Goal: Transaction & Acquisition: Purchase product/service

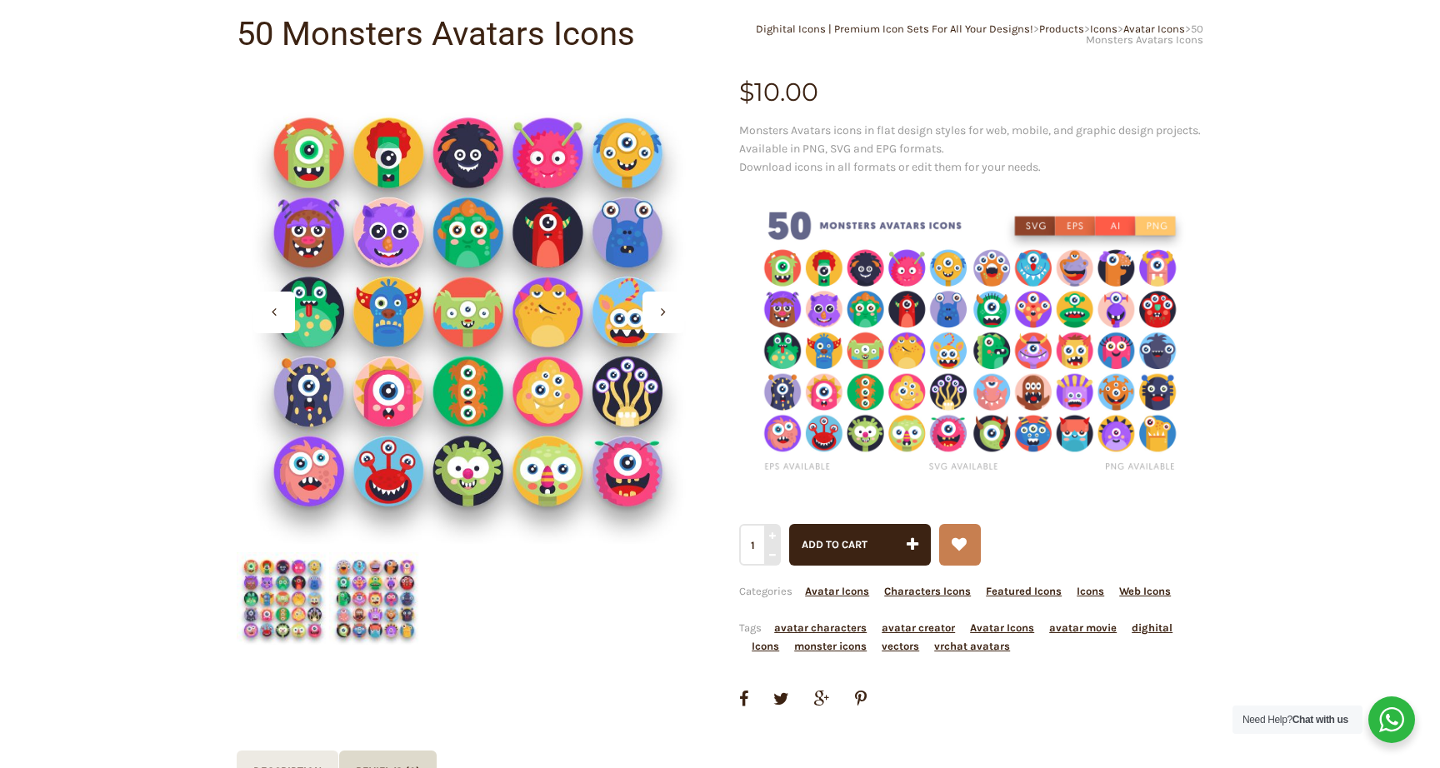
scroll to position [219, 0]
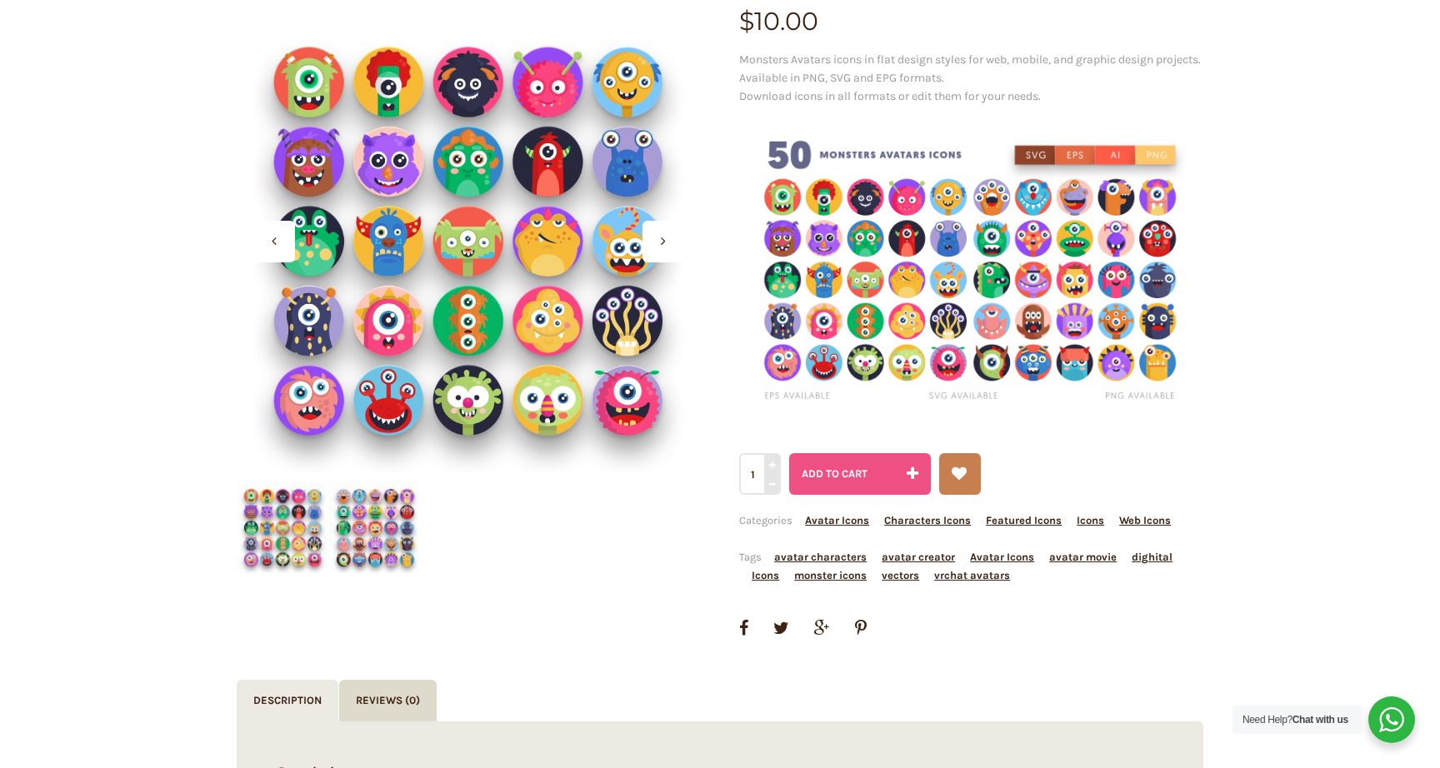
click at [857, 480] on span "Add to cart" at bounding box center [835, 473] width 66 height 12
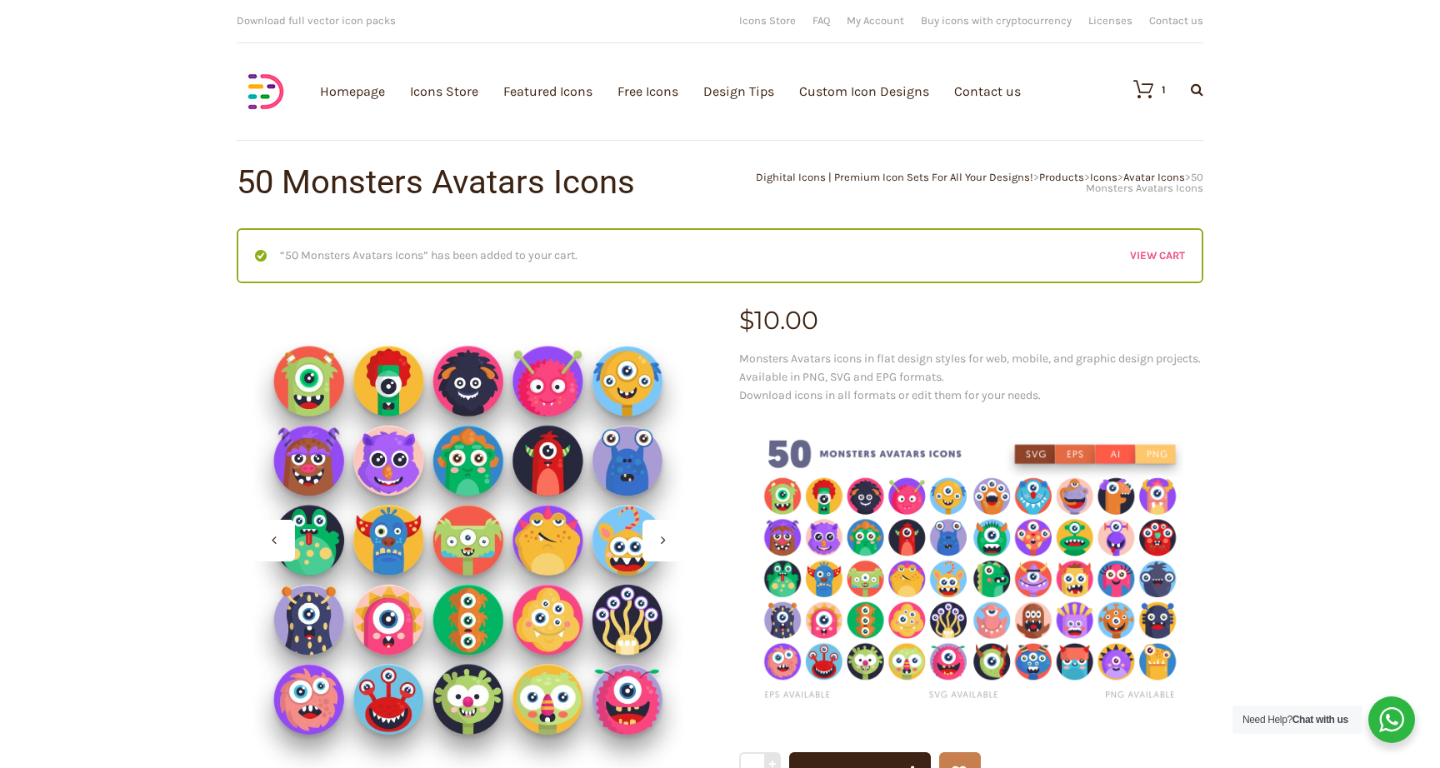
click at [1171, 256] on link "View cart" at bounding box center [1157, 256] width 55 height 18
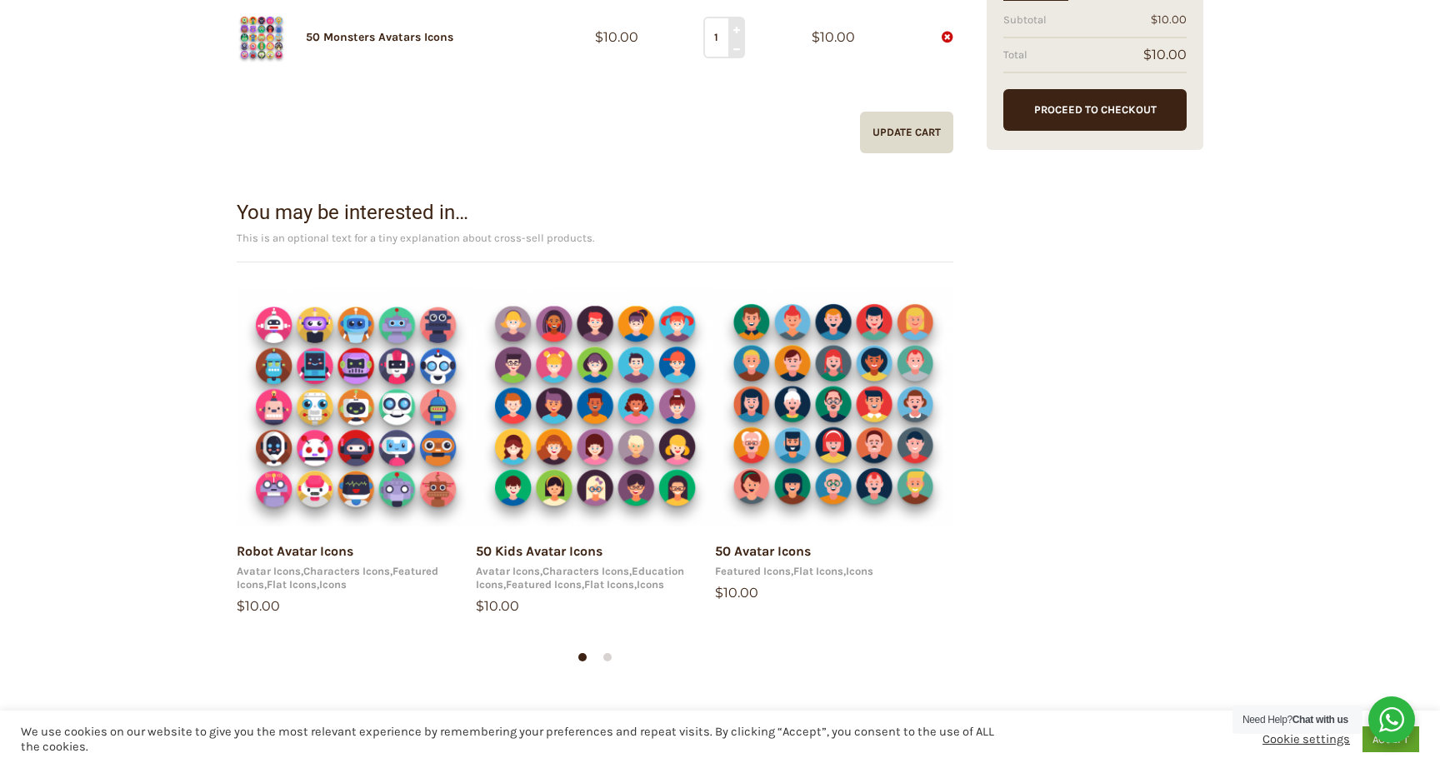
scroll to position [262, 0]
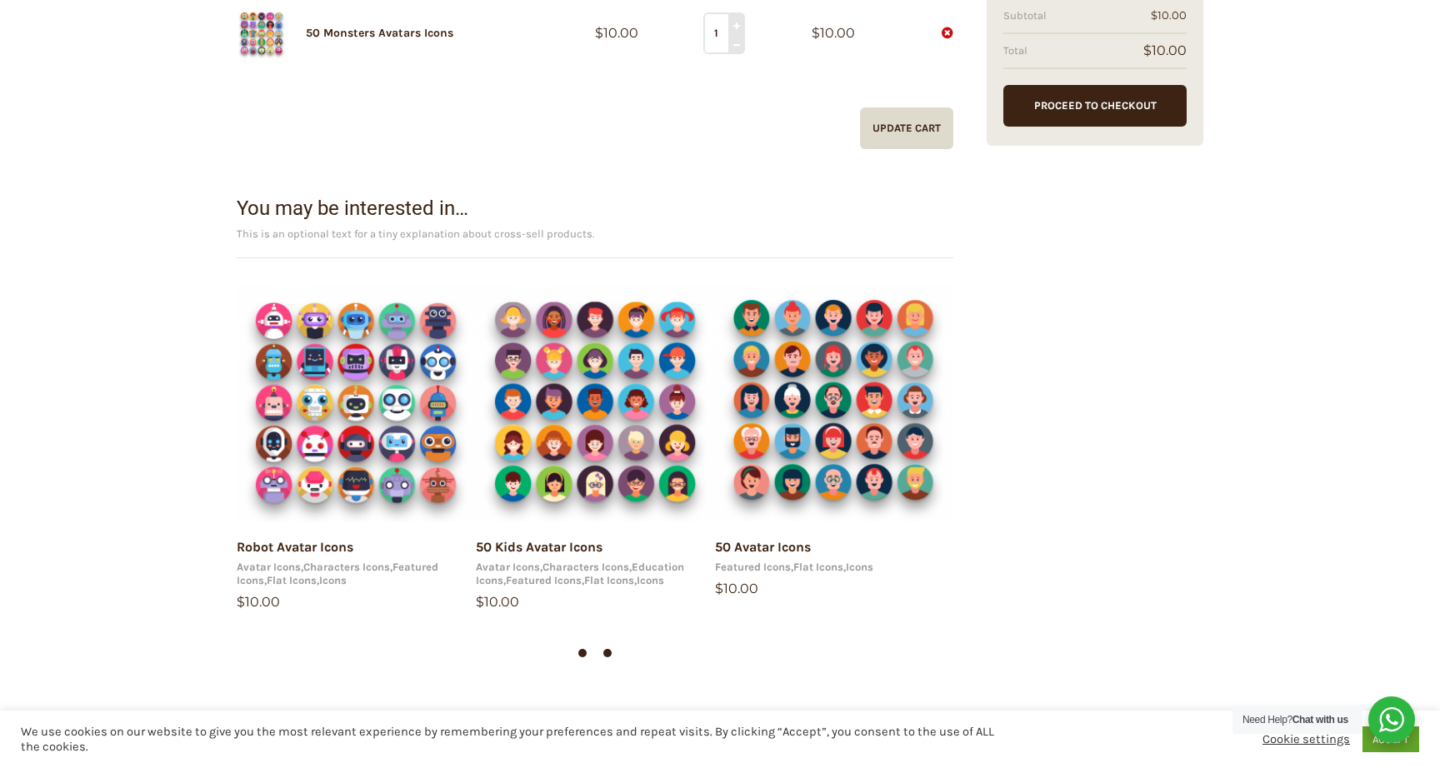
click at [608, 653] on span at bounding box center [607, 653] width 8 height 8
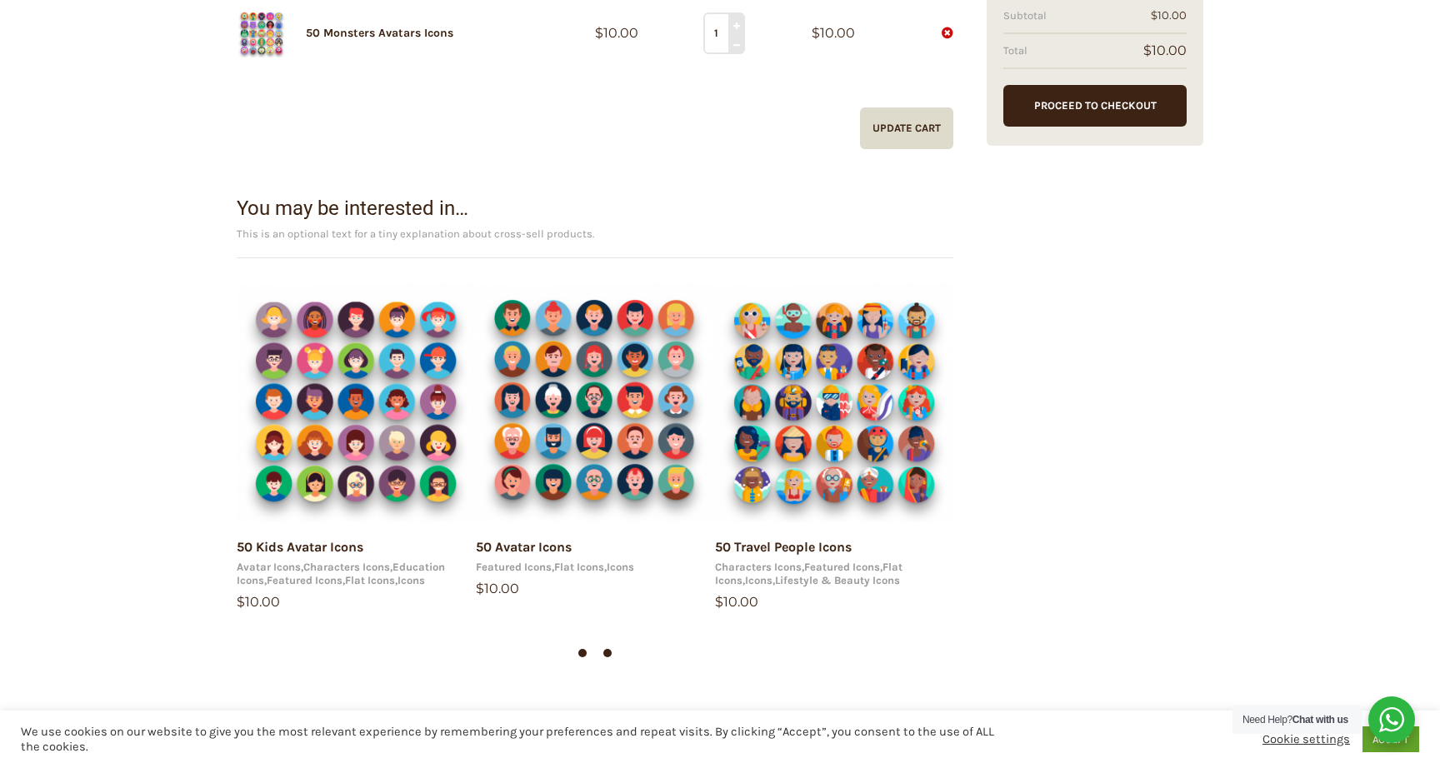
click at [587, 657] on div at bounding box center [582, 653] width 25 height 17
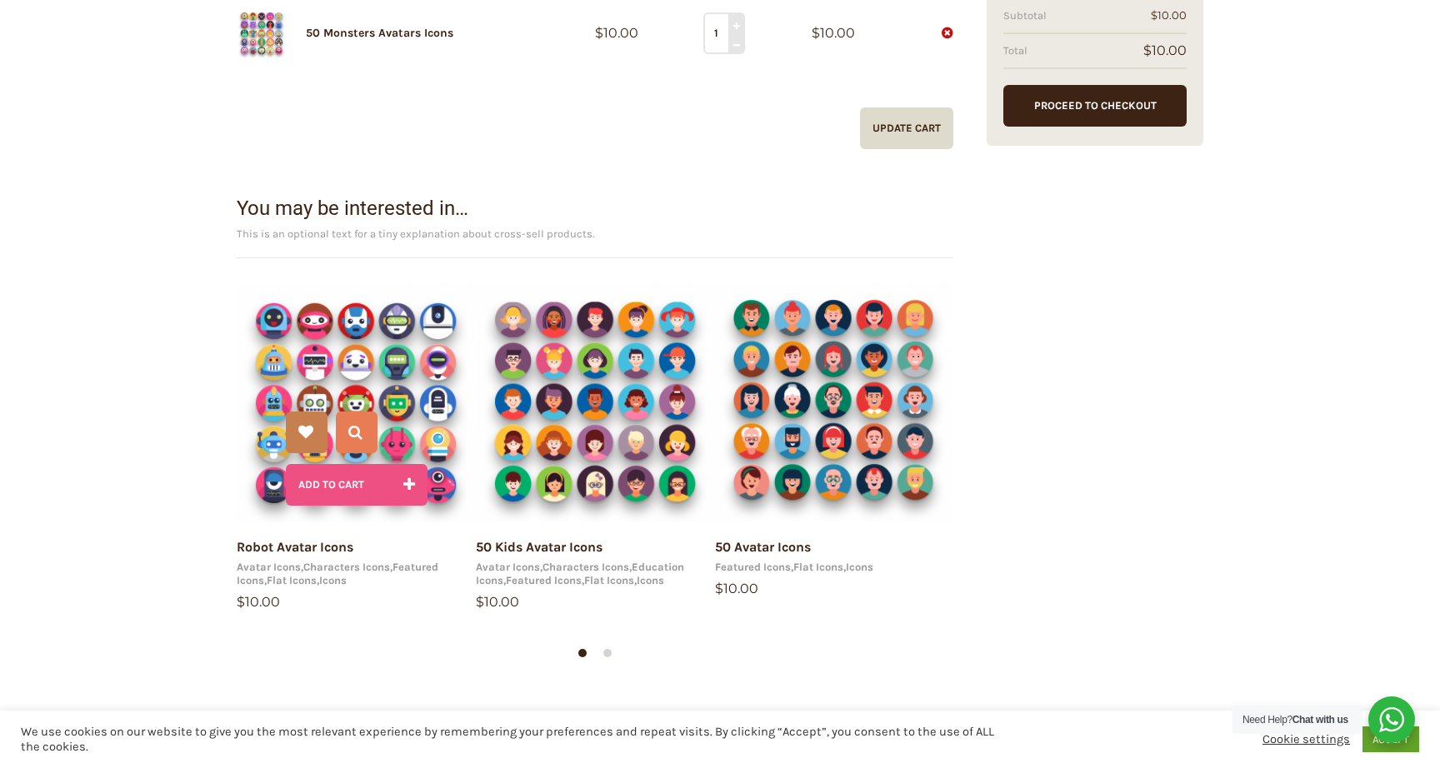
click at [365, 488] on button "Add to cart" at bounding box center [357, 485] width 142 height 42
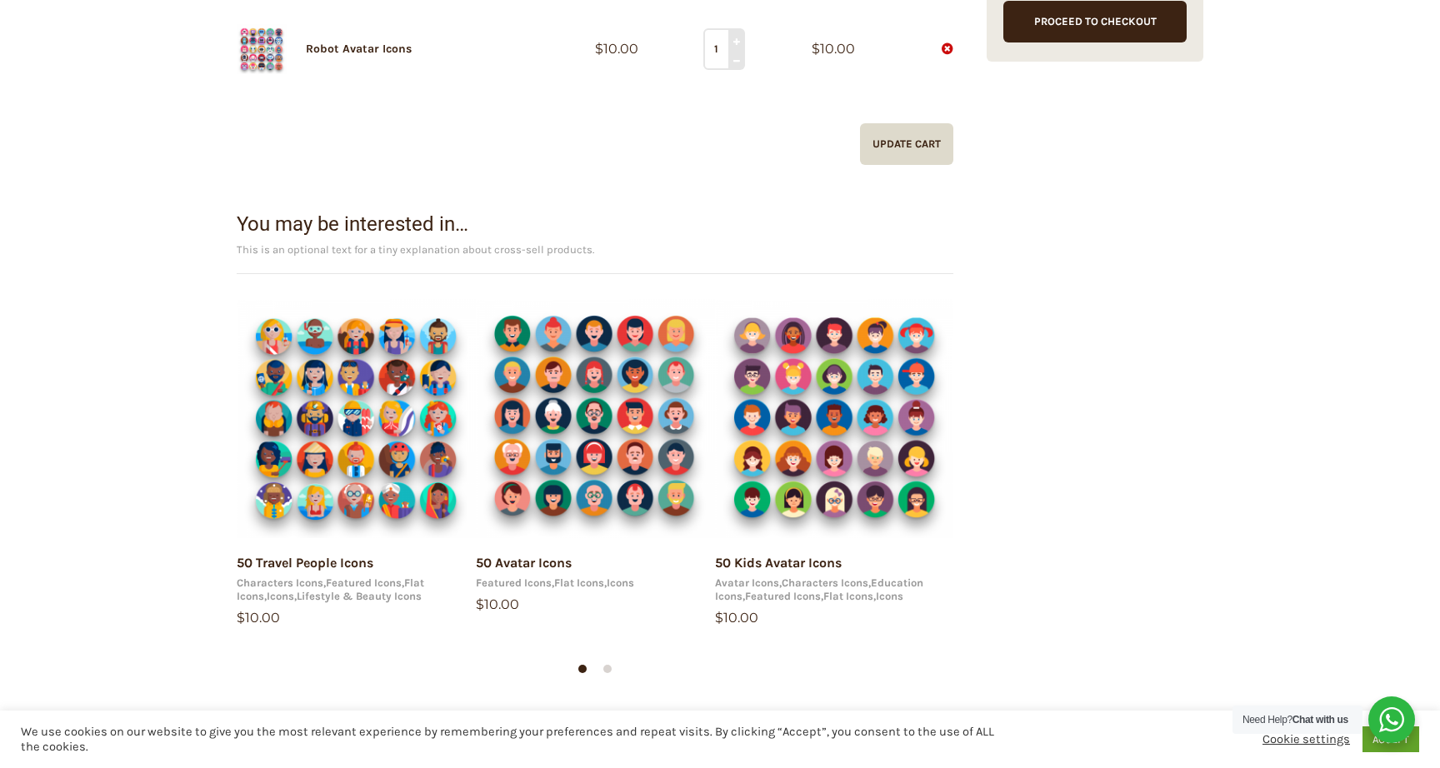
scroll to position [357, 0]
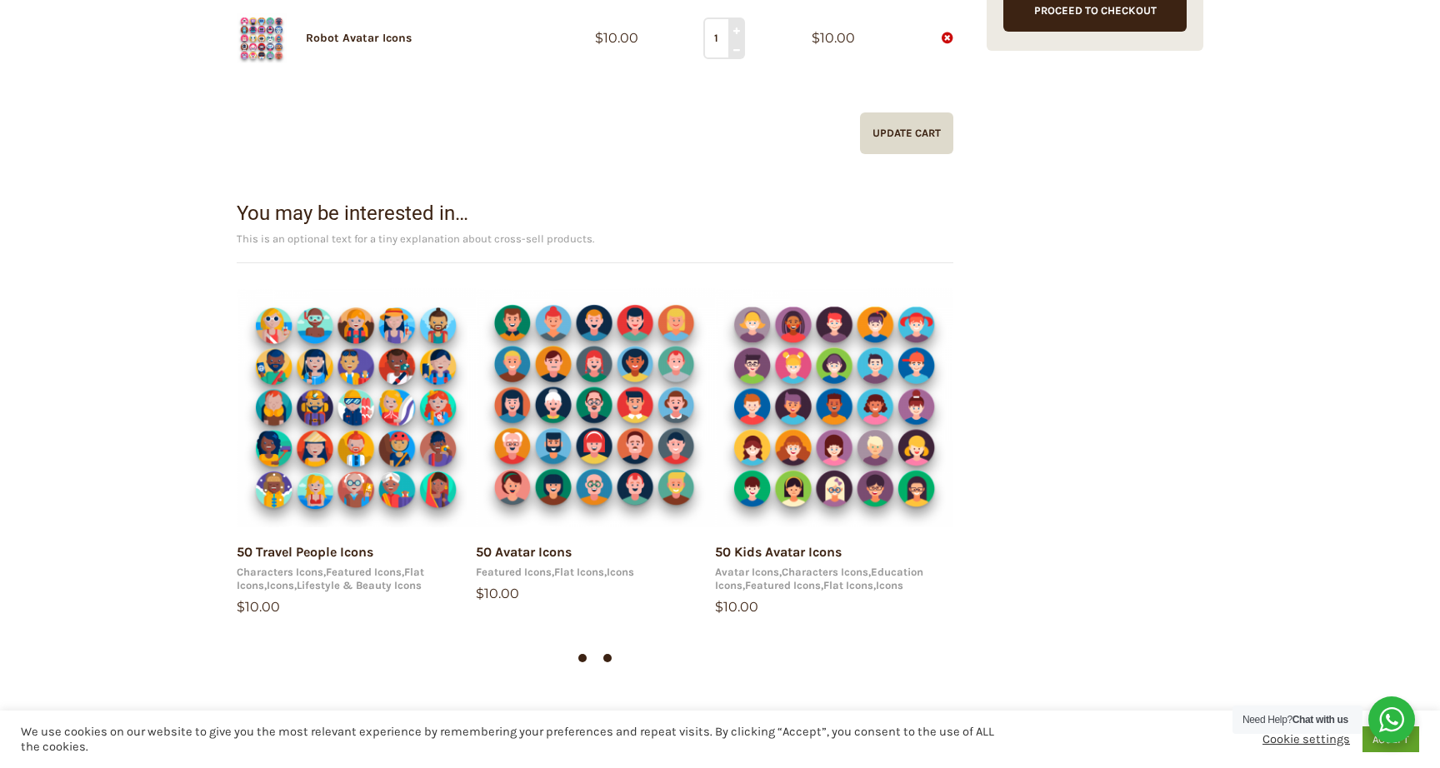
click at [607, 662] on span at bounding box center [607, 658] width 8 height 8
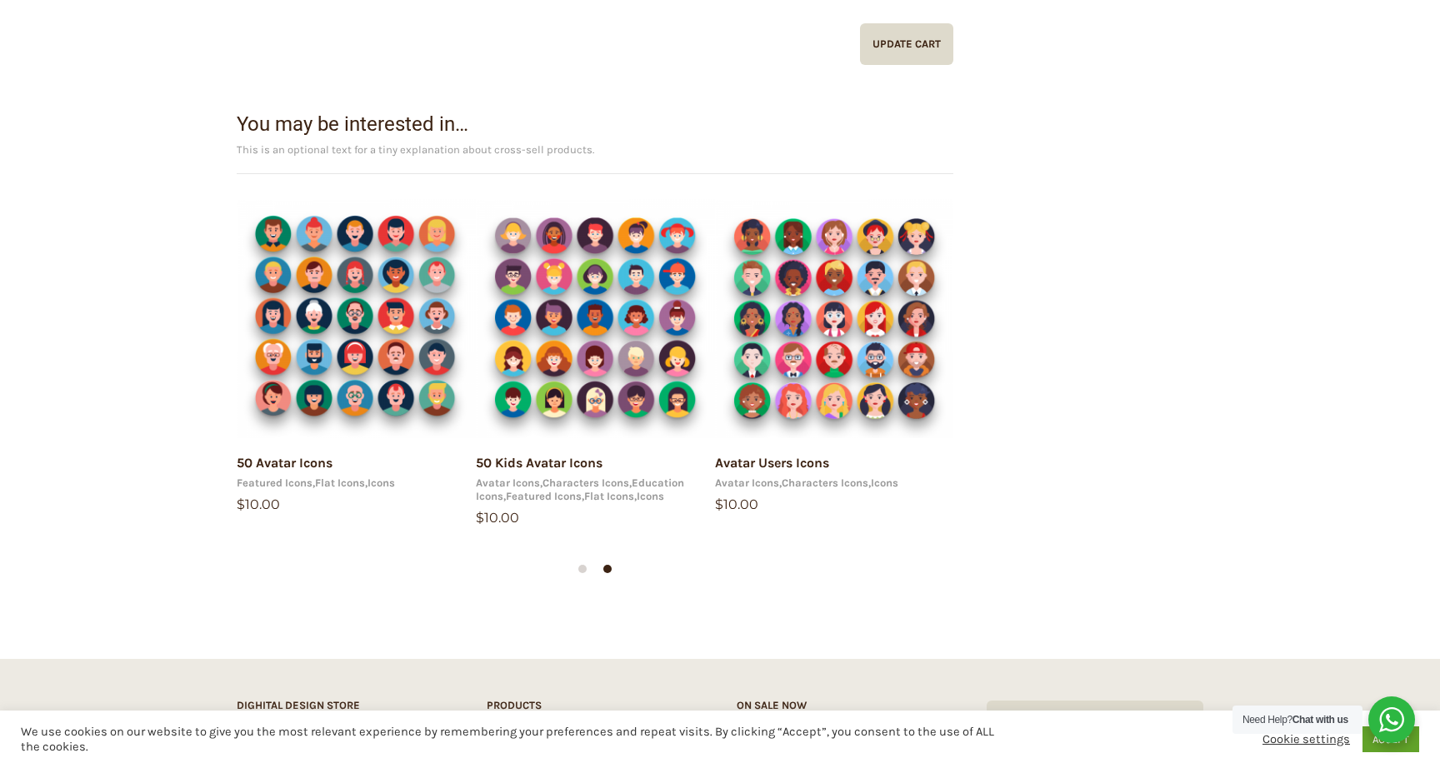
scroll to position [447, 0]
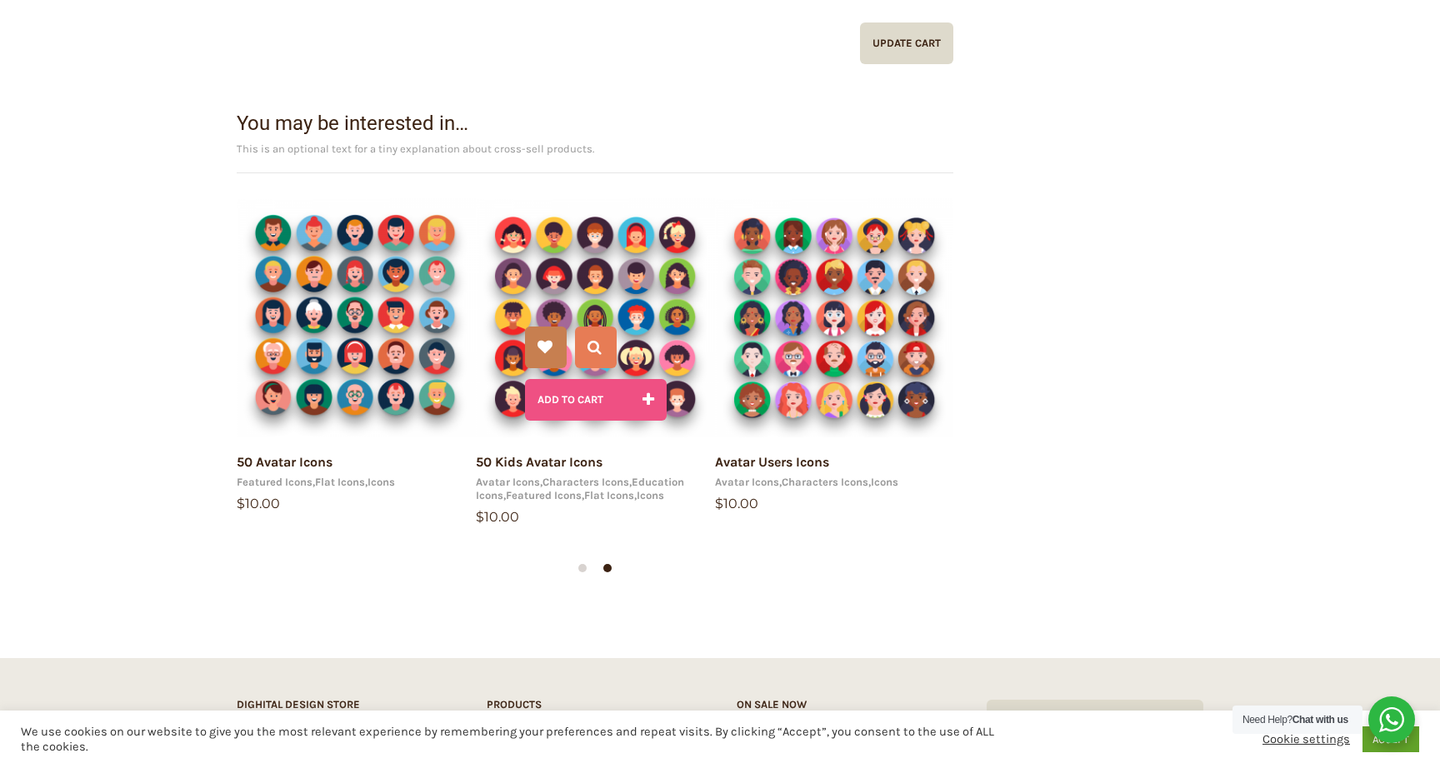
click at [605, 402] on button "Add to cart" at bounding box center [596, 400] width 142 height 42
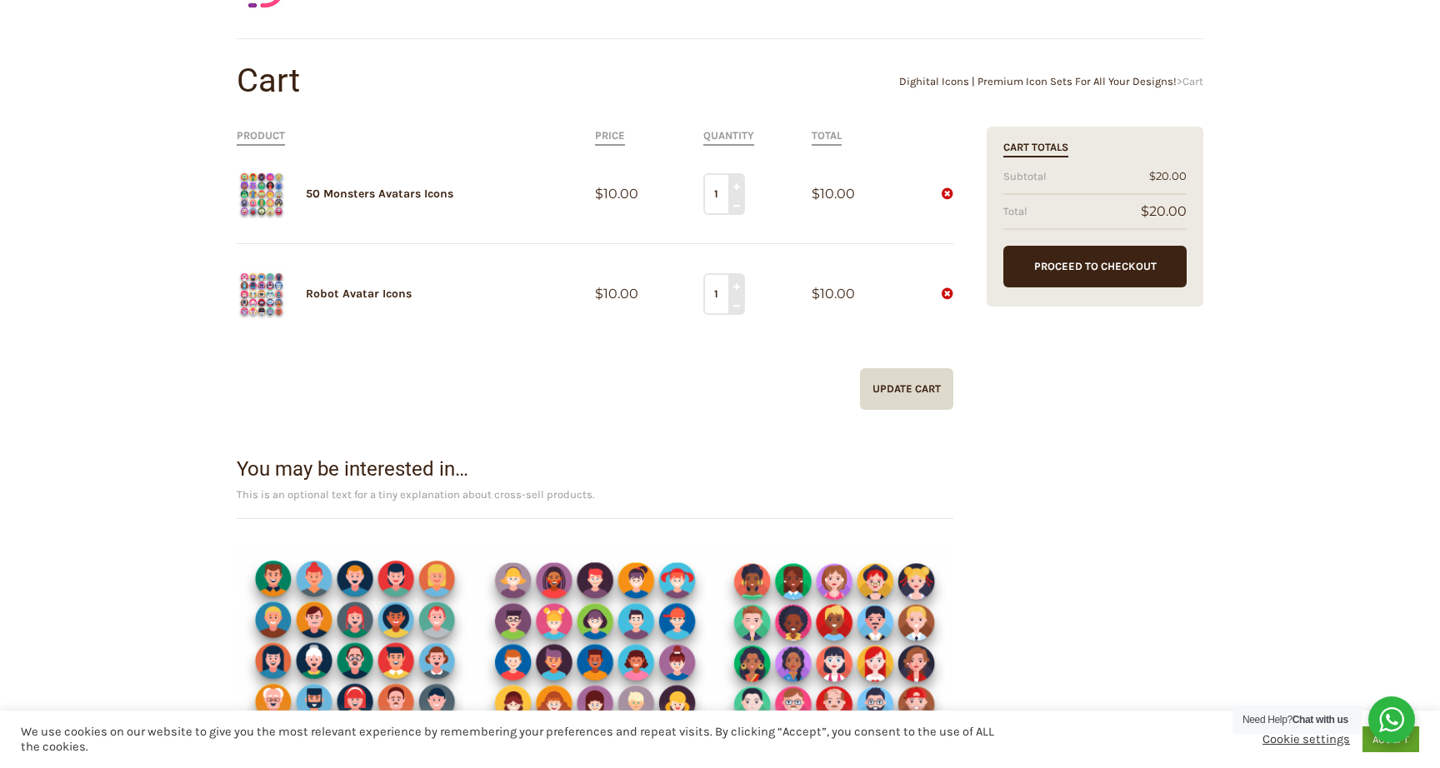
scroll to position [99, 0]
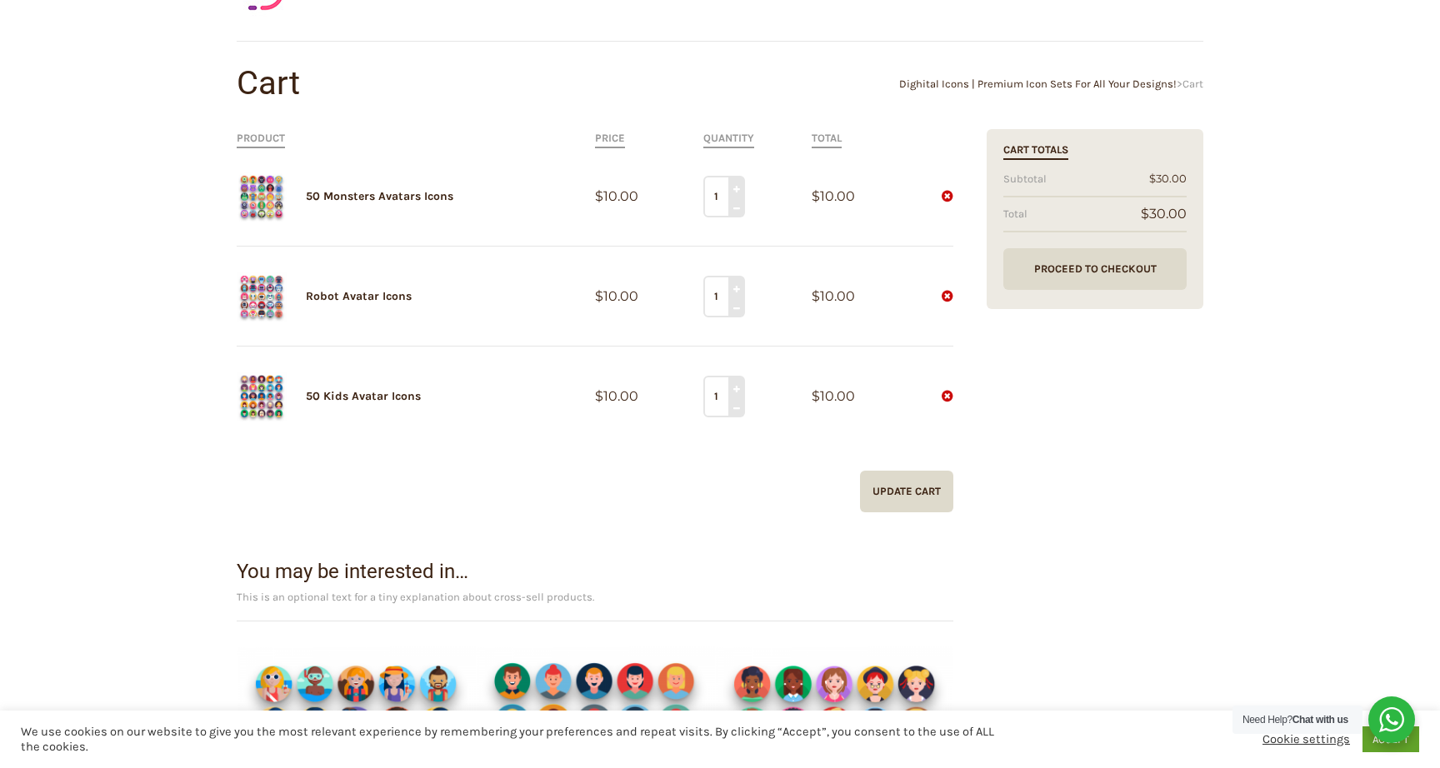
click at [1108, 281] on link "Proceed to Checkout" at bounding box center [1094, 269] width 183 height 42
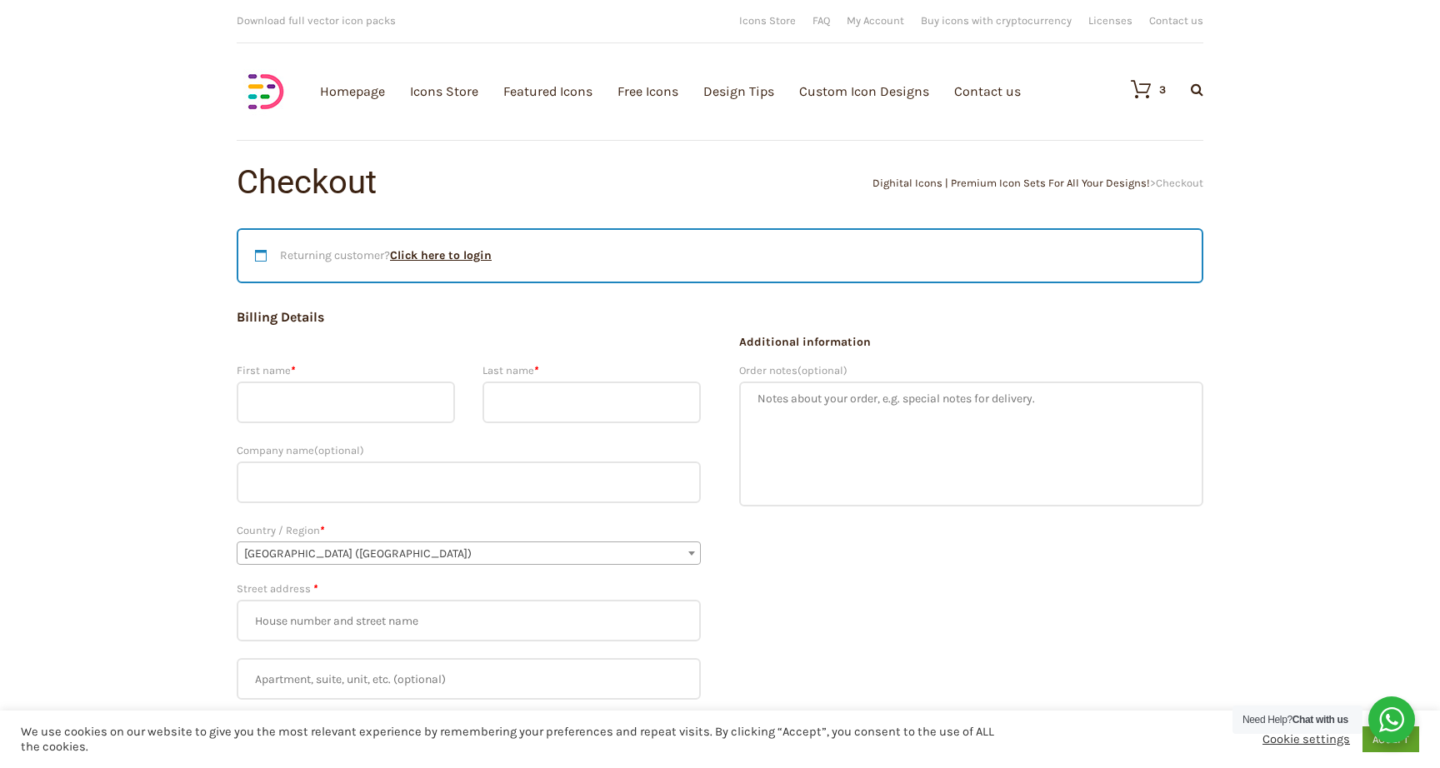
click at [376, 402] on input "First name *" at bounding box center [346, 403] width 218 height 42
type input "Koyserul"
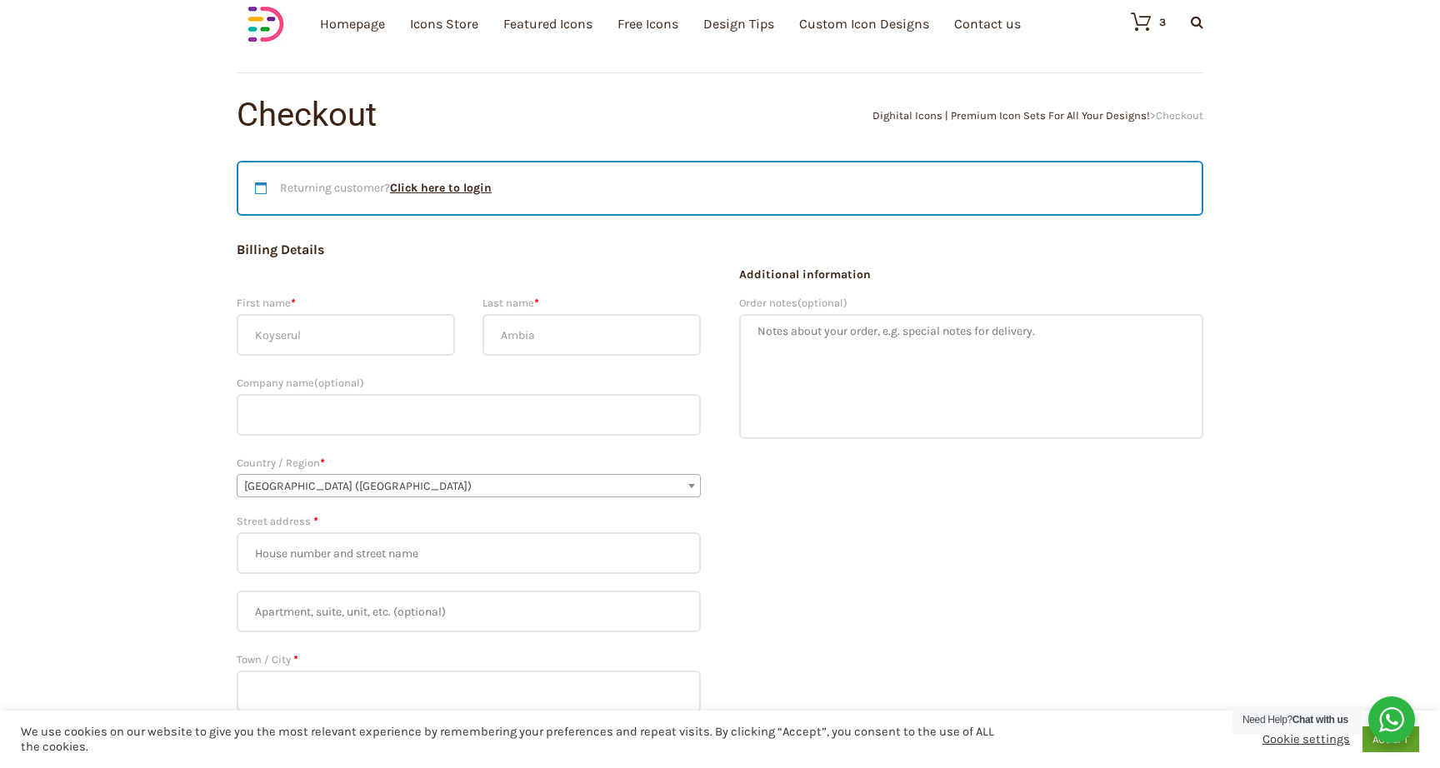
scroll to position [74, 0]
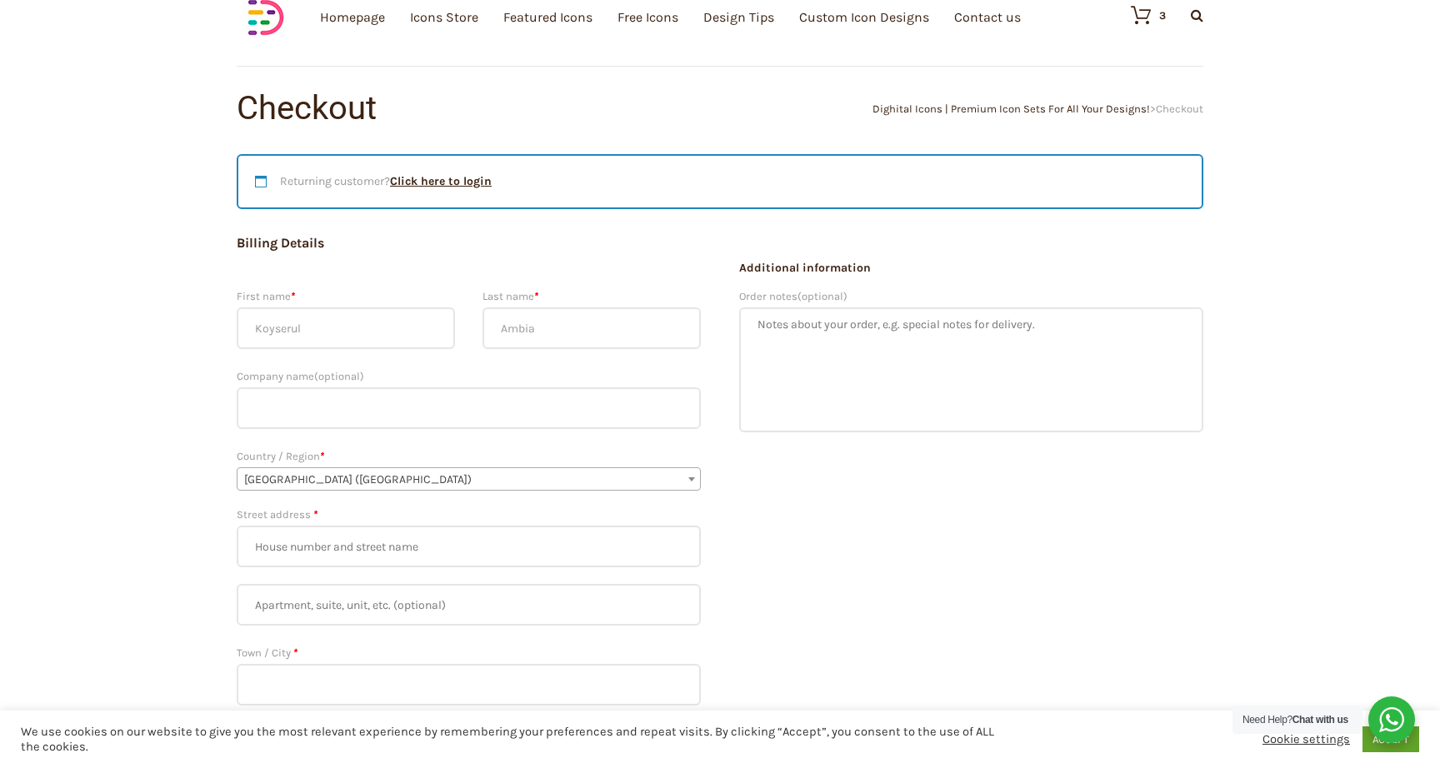
type input "Ambia"
click at [337, 547] on input "Street address *" at bounding box center [469, 547] width 464 height 42
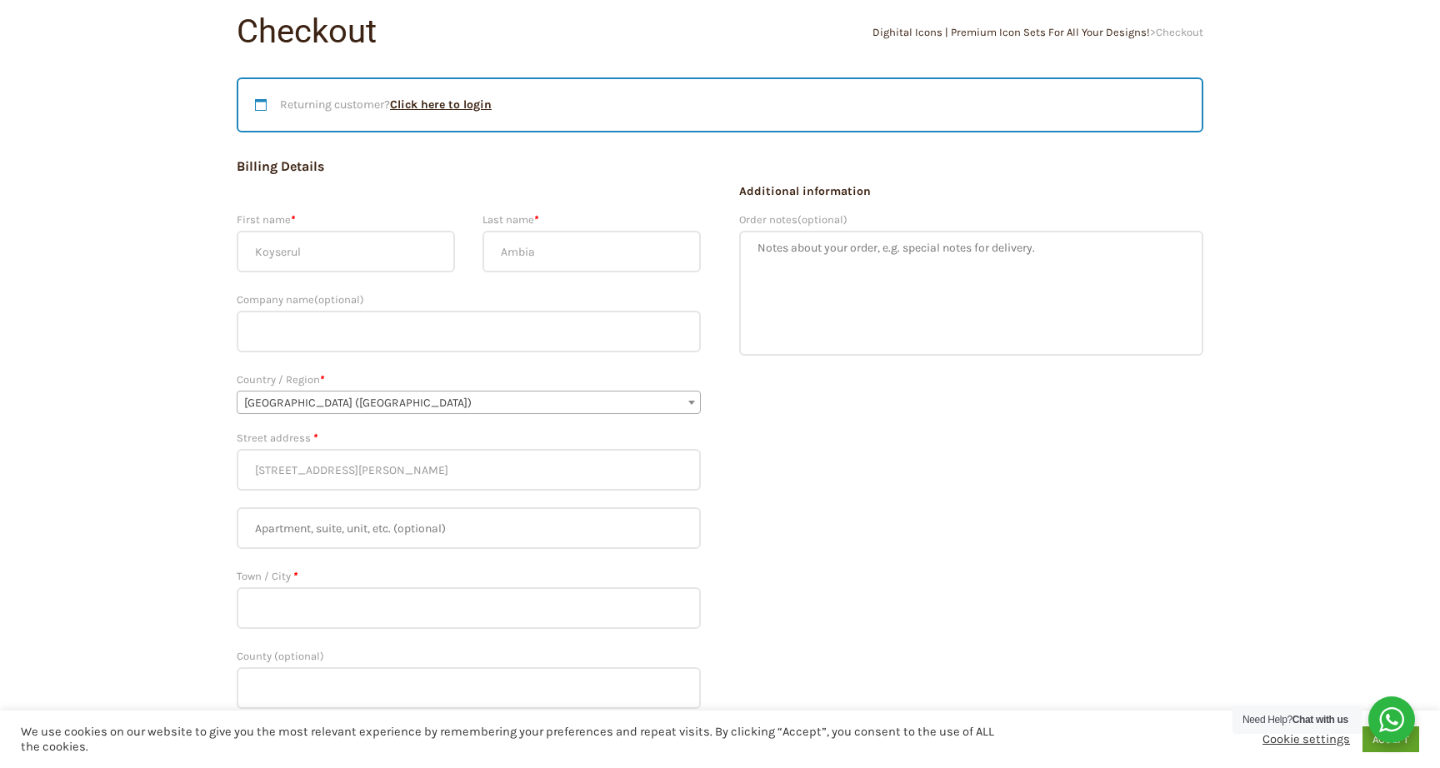
scroll to position [153, 0]
type input "118 Mercer Court"
click at [349, 537] on input "Apartment, suite, unit, etc. (optional)" at bounding box center [469, 526] width 464 height 42
type input "6 Candle Street"
click at [353, 610] on input "Town / City *" at bounding box center [469, 606] width 464 height 42
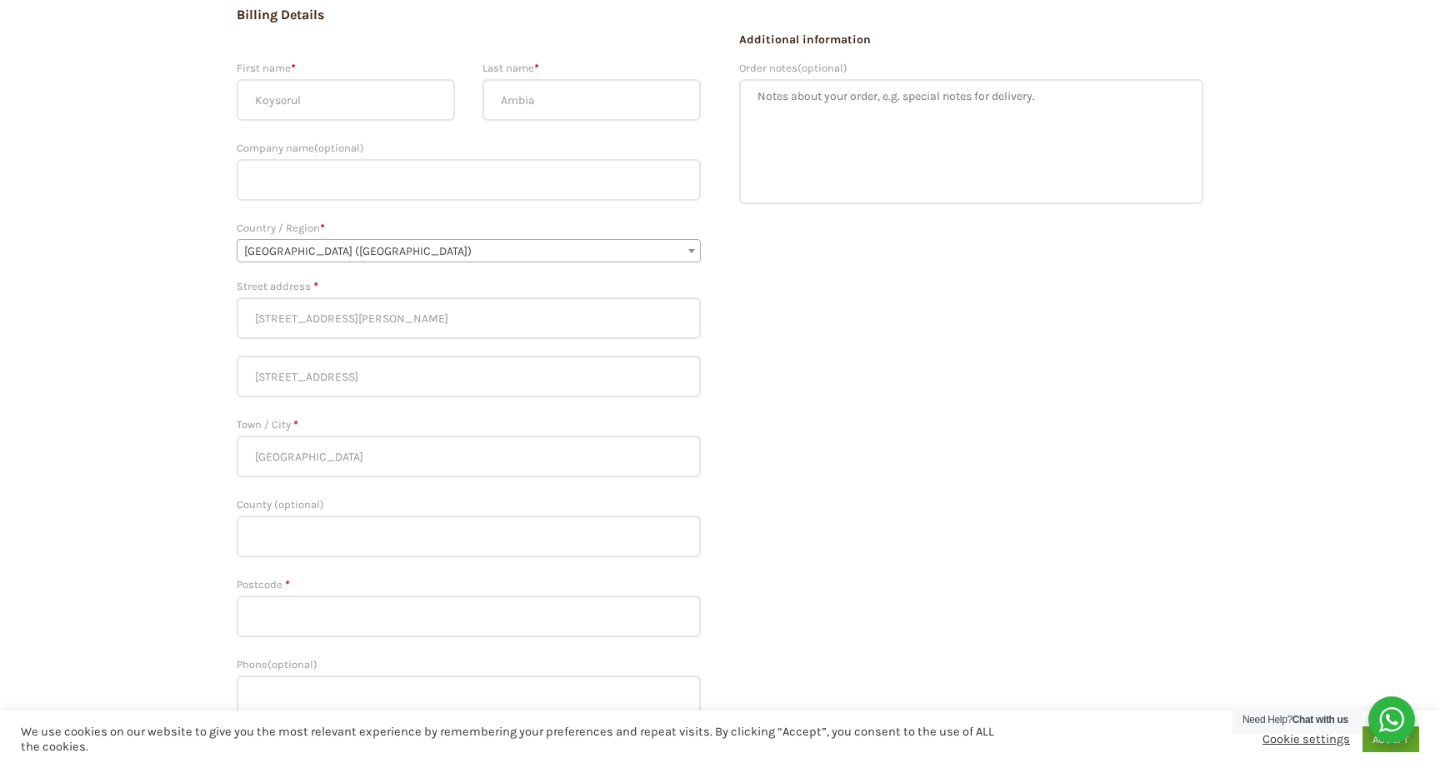
scroll to position [315, 0]
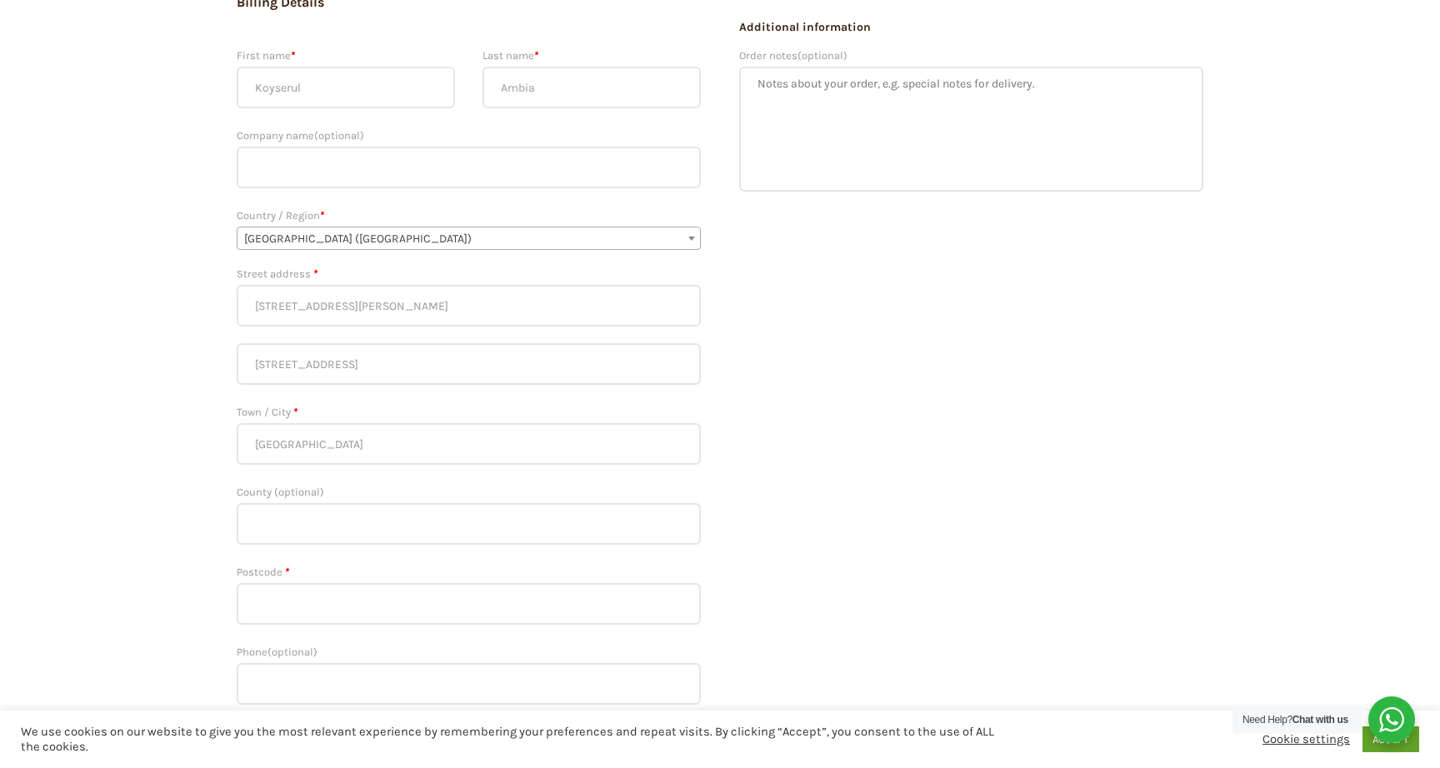
type input "London"
click at [318, 607] on input "Postcode *" at bounding box center [469, 604] width 464 height 42
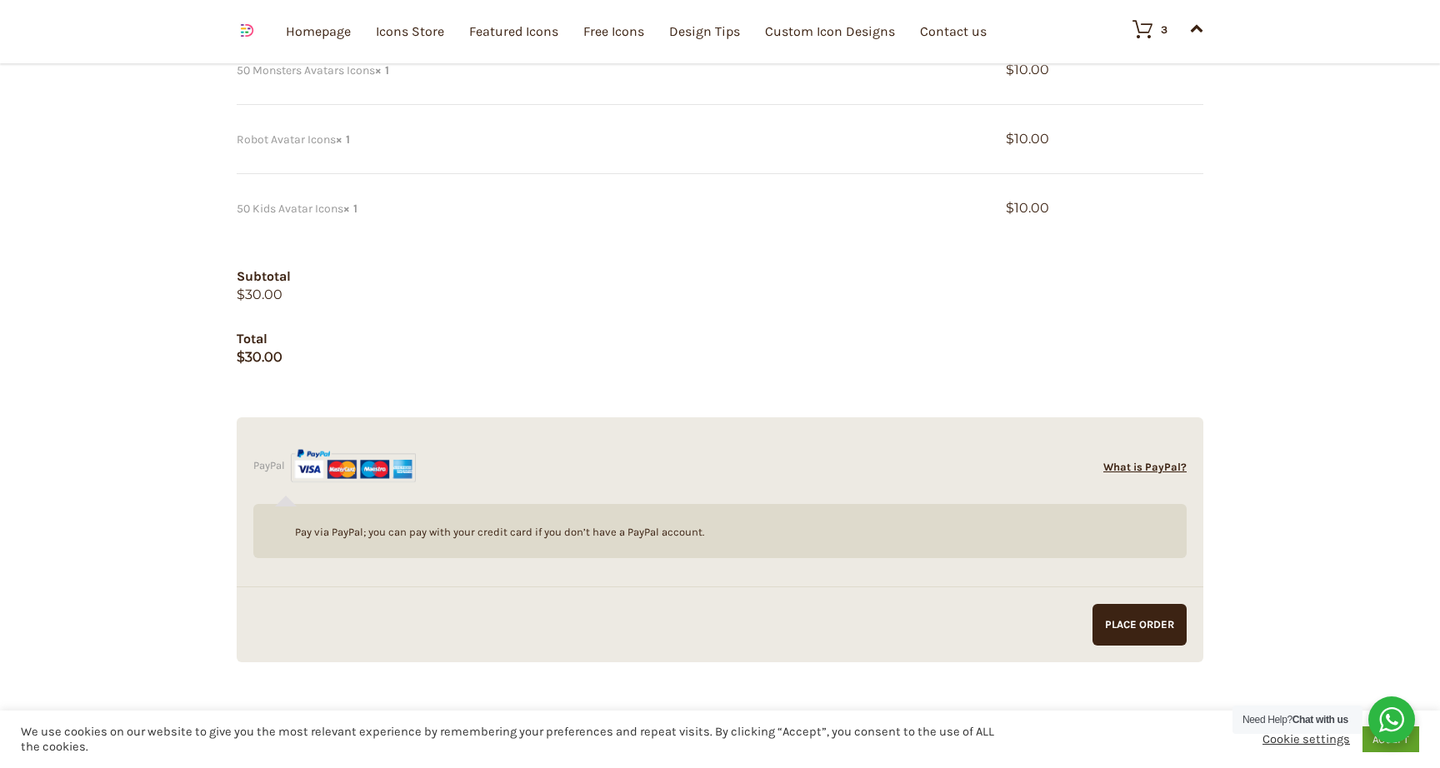
scroll to position [1235, 0]
type input "E1 4SG"
click at [1132, 622] on input "Proceed to PayPal" at bounding box center [1139, 623] width 94 height 42
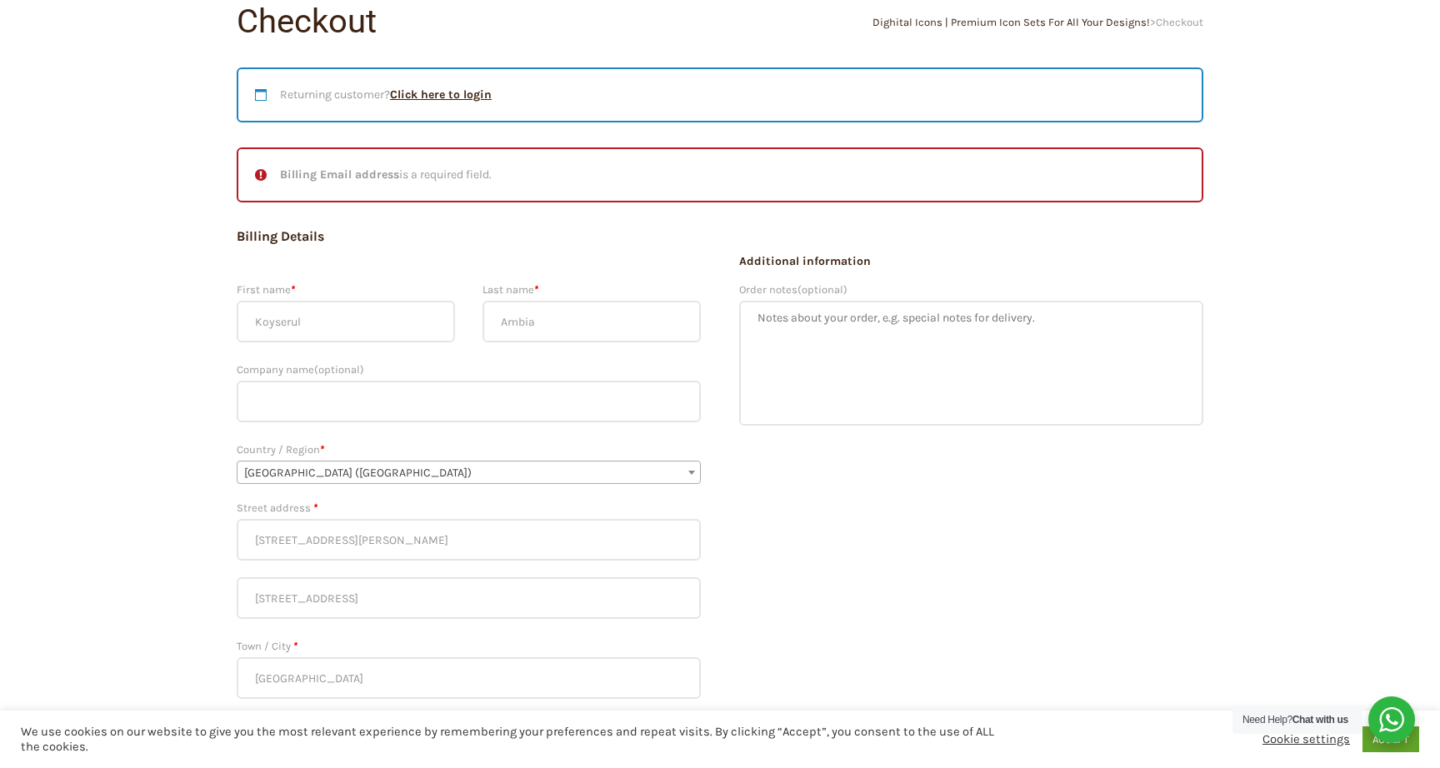
scroll to position [153, 0]
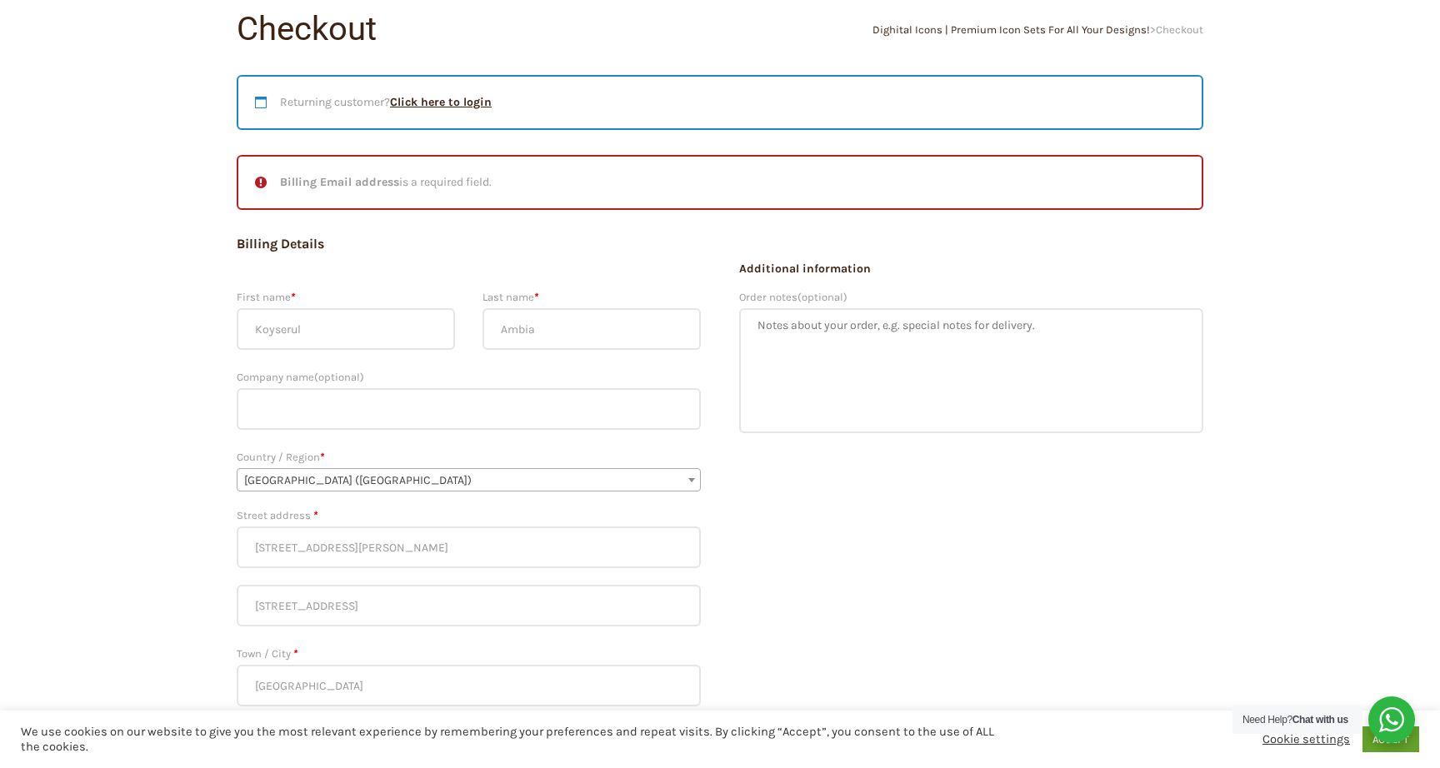
click at [501, 181] on li "Billing Email address is a required field." at bounding box center [720, 182] width 930 height 18
click at [341, 184] on strong "Billing Email address" at bounding box center [339, 182] width 119 height 14
click at [288, 182] on strong "Billing Email address" at bounding box center [339, 182] width 119 height 14
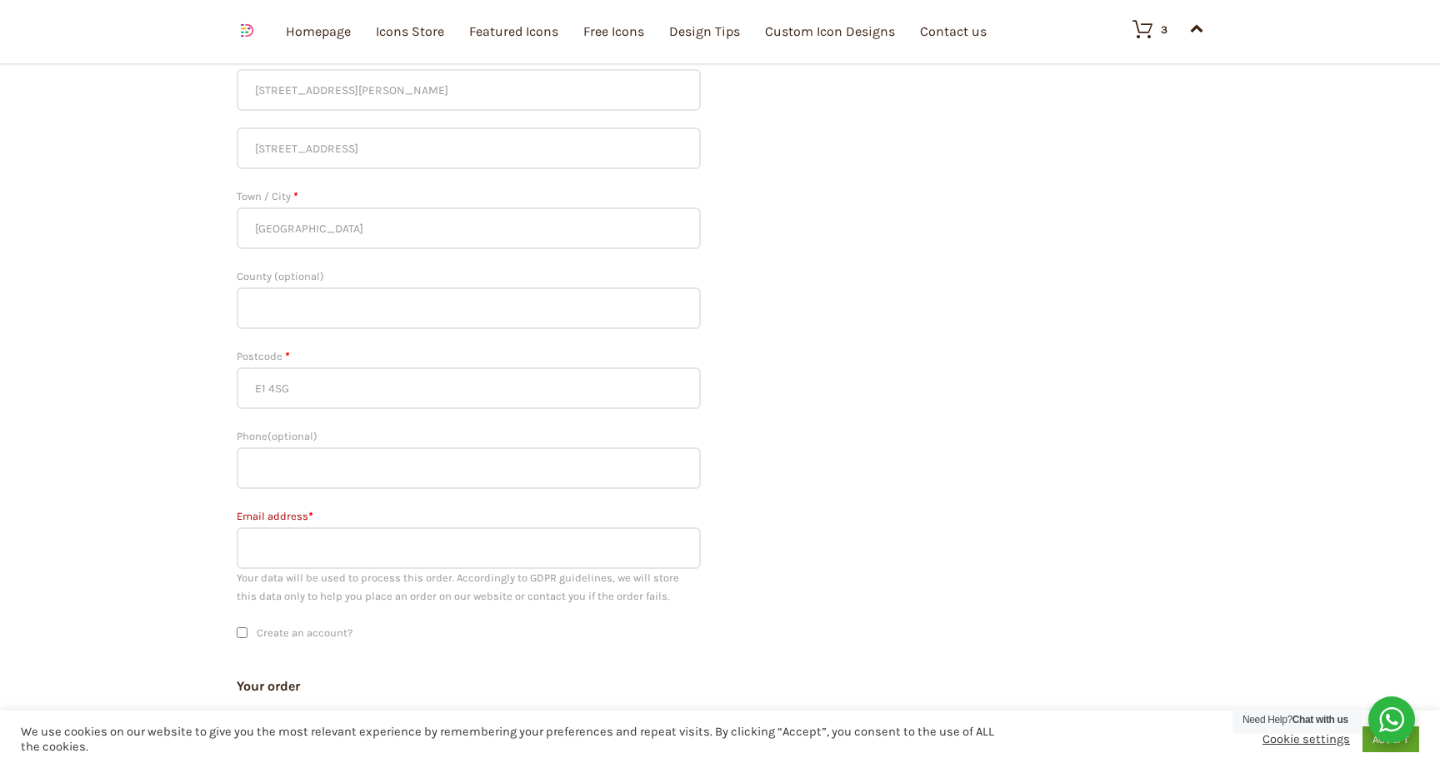
scroll to position [623, 0]
click at [290, 538] on input "Email address *" at bounding box center [469, 536] width 464 height 42
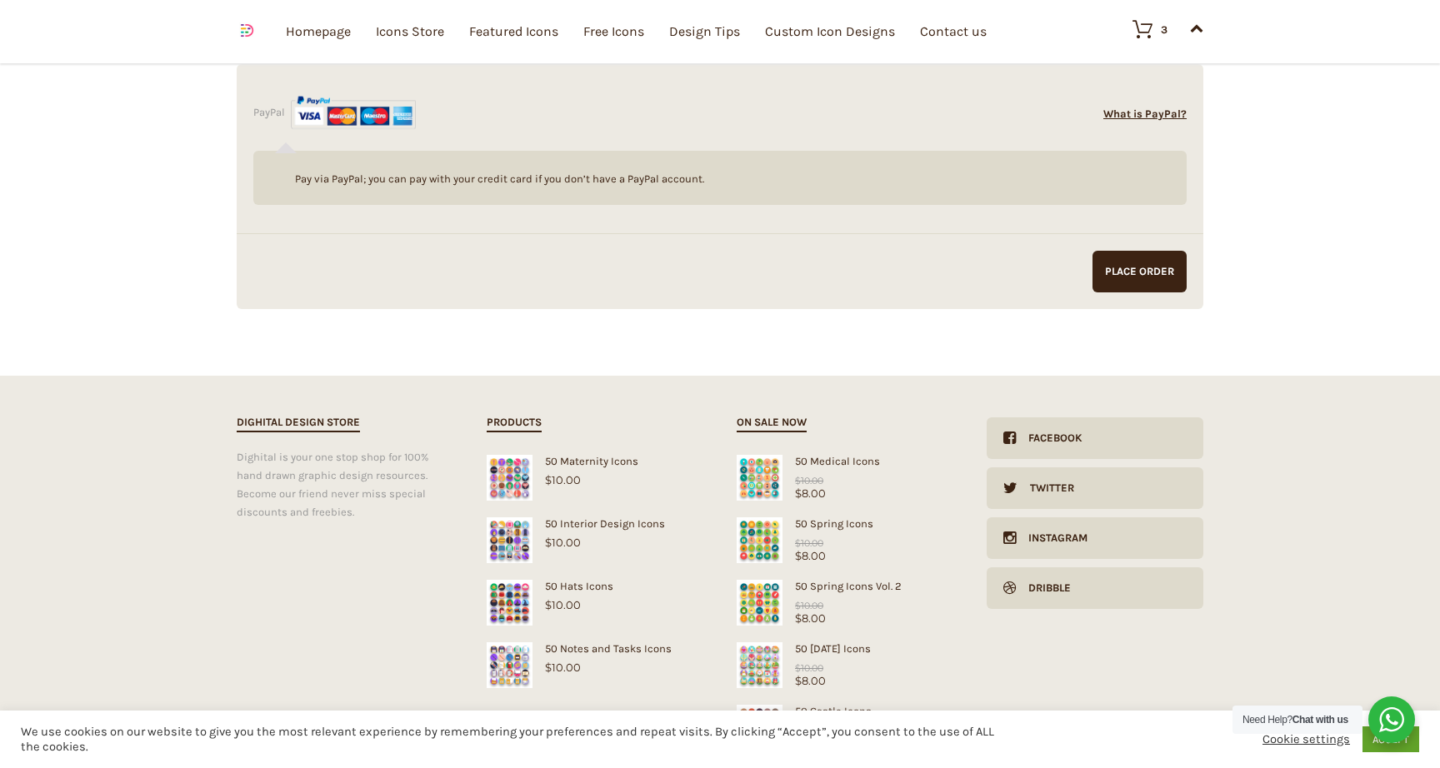
scroll to position [1778, 0]
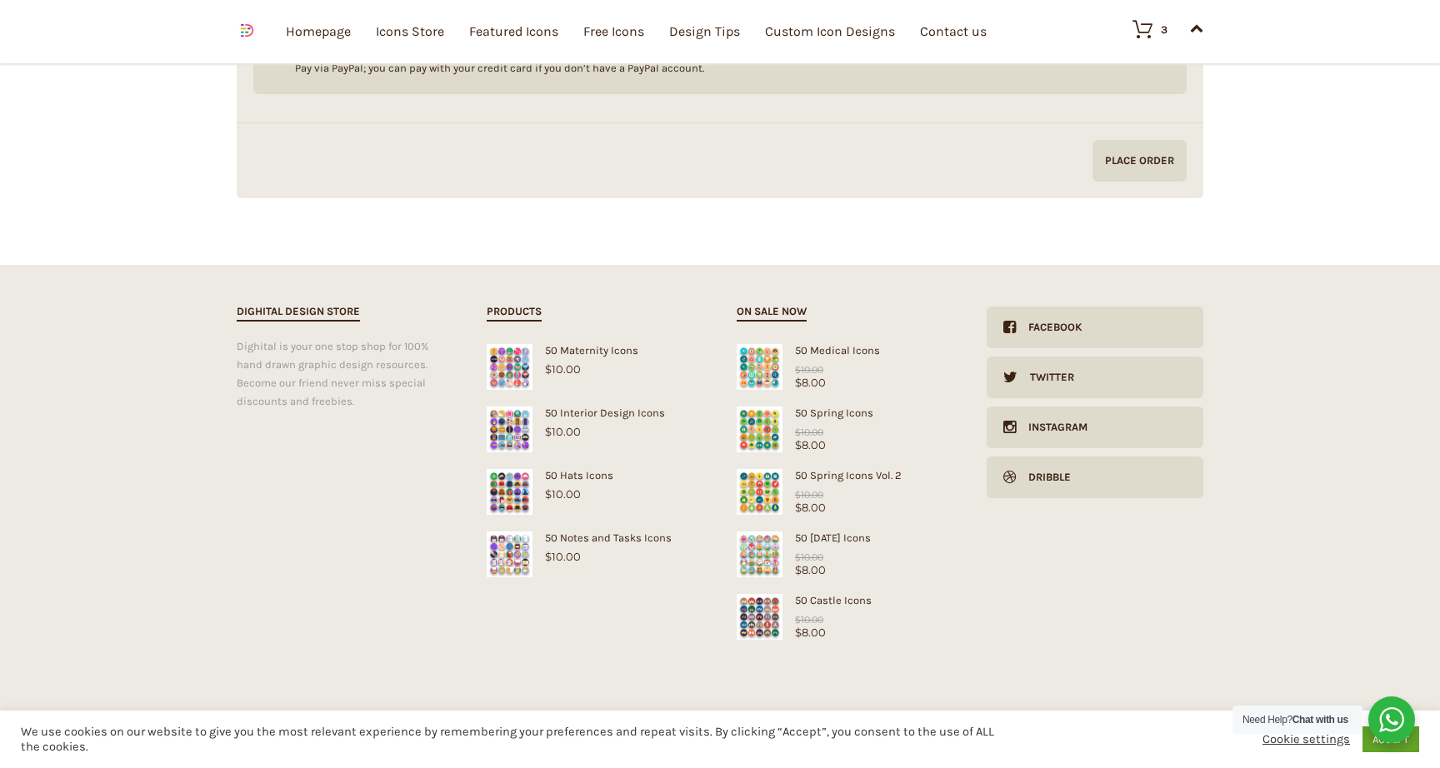
type input "ambia_alom@yahoo.com"
click at [1134, 174] on input "Proceed to PayPal" at bounding box center [1139, 161] width 94 height 42
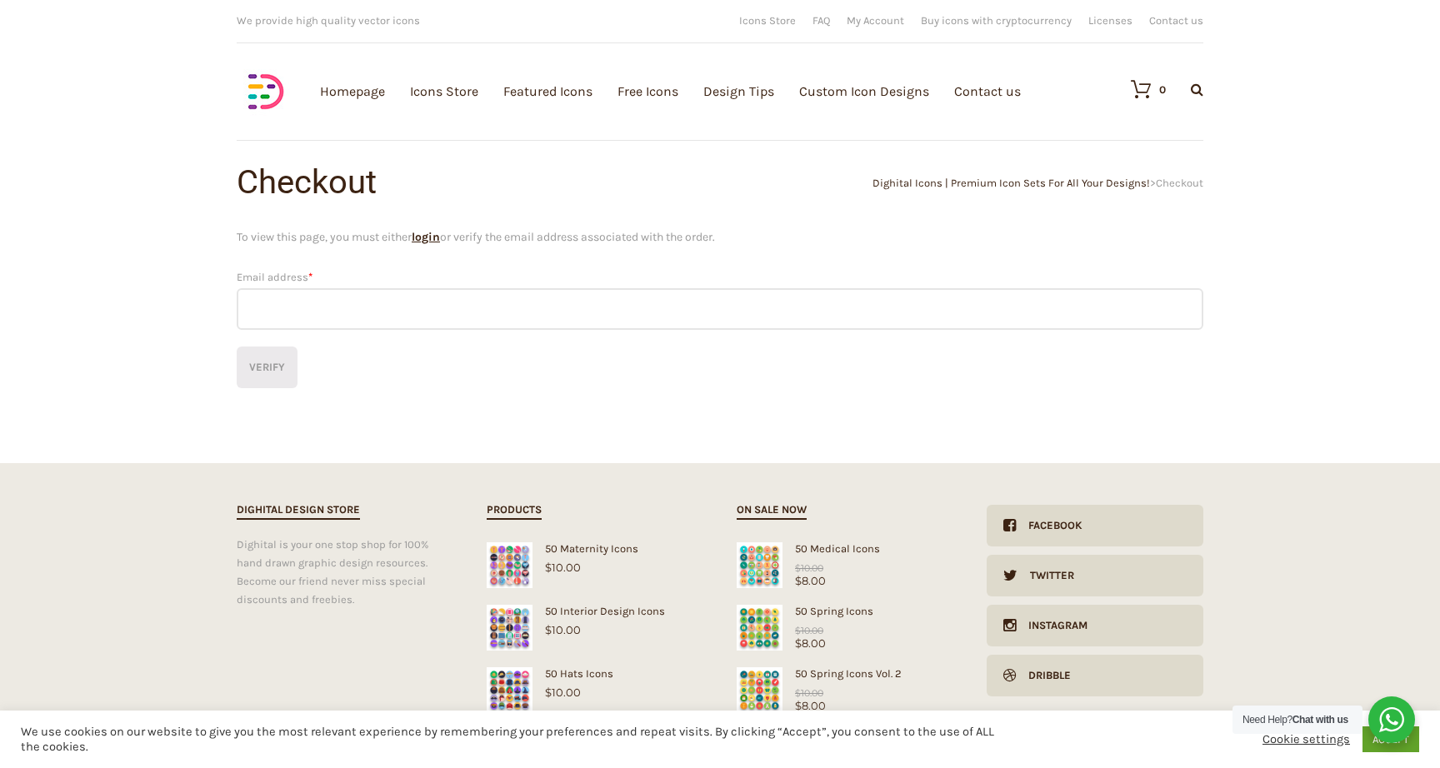
click at [491, 314] on input "Email address *" at bounding box center [720, 309] width 967 height 42
type input "[EMAIL_ADDRESS][DOMAIN_NAME]"
click at [277, 364] on button "Verify" at bounding box center [267, 368] width 61 height 42
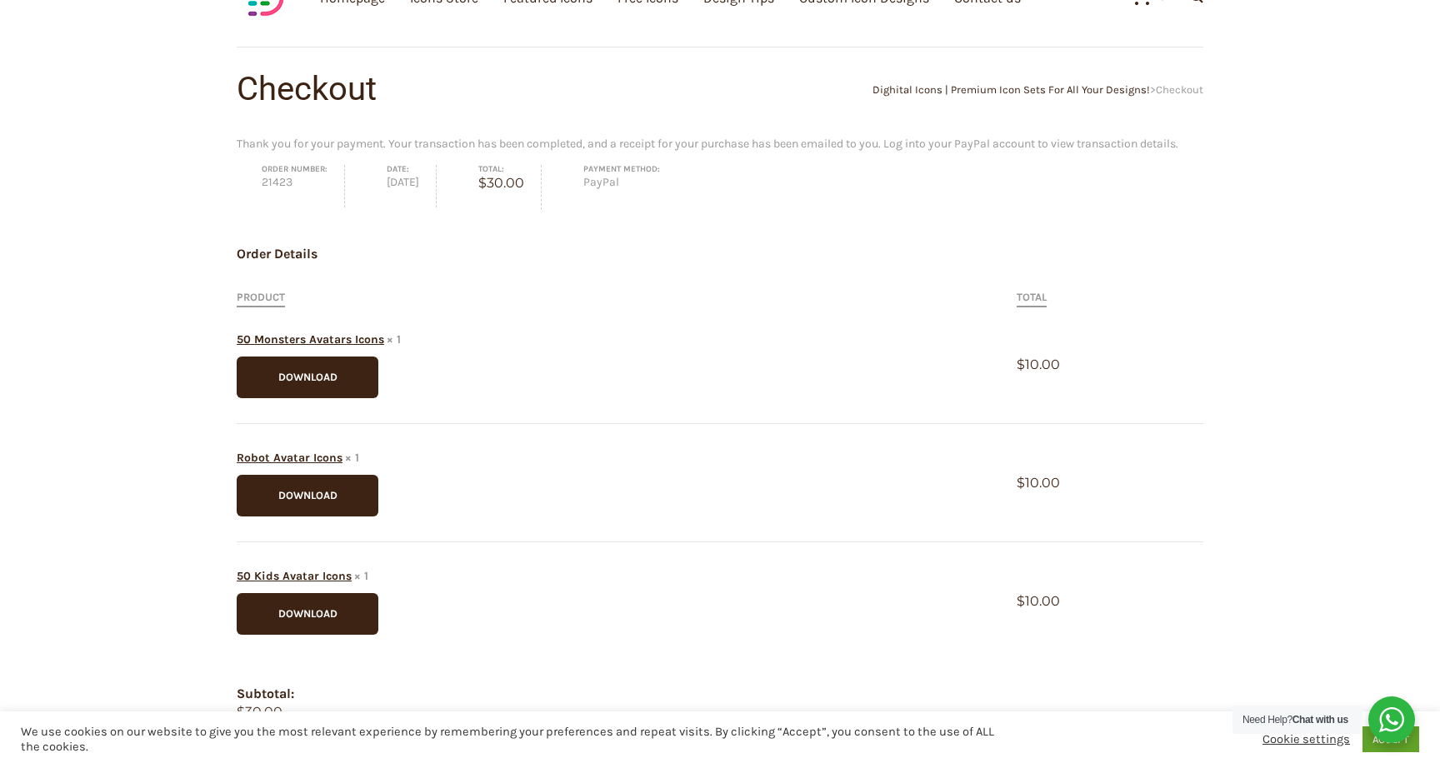
scroll to position [99, 0]
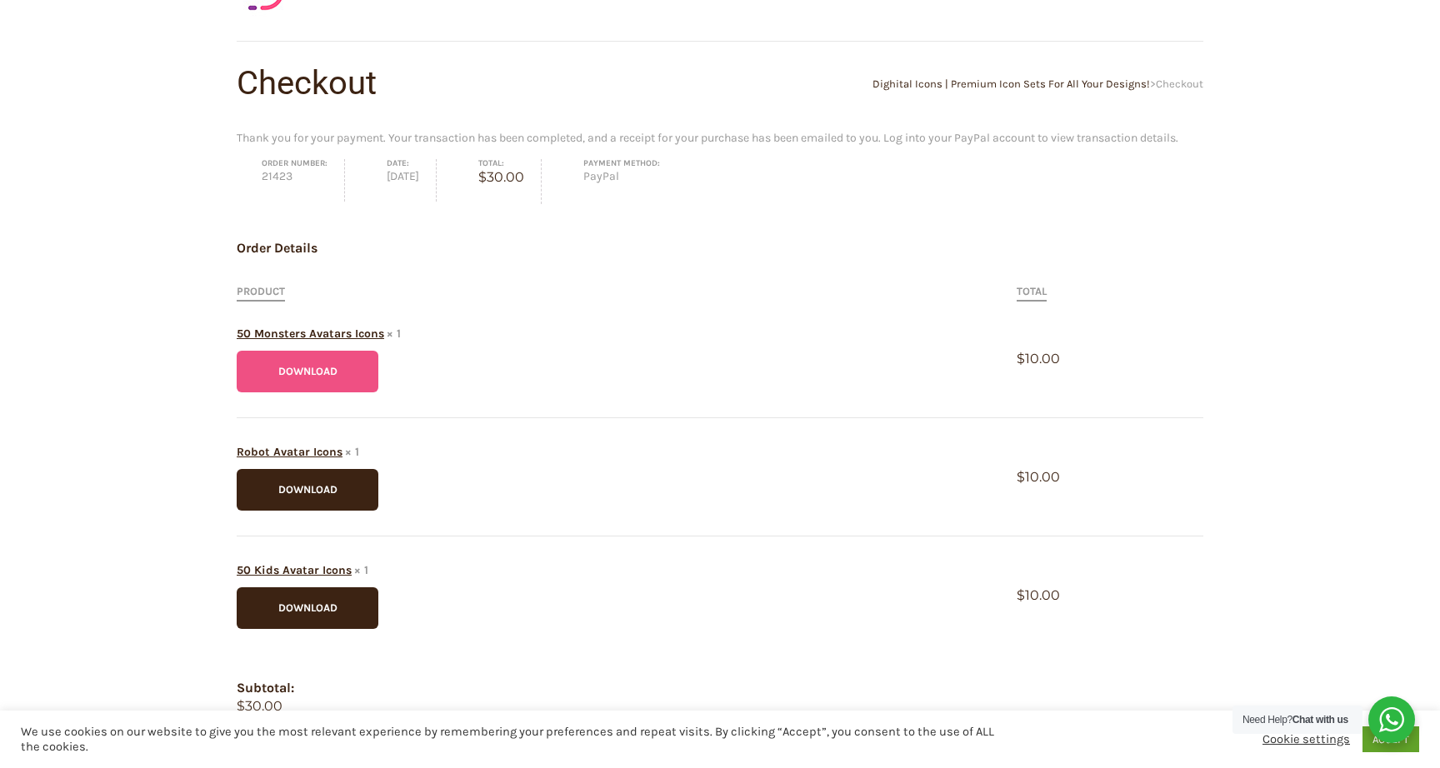
click at [361, 375] on link "Download" at bounding box center [308, 372] width 142 height 42
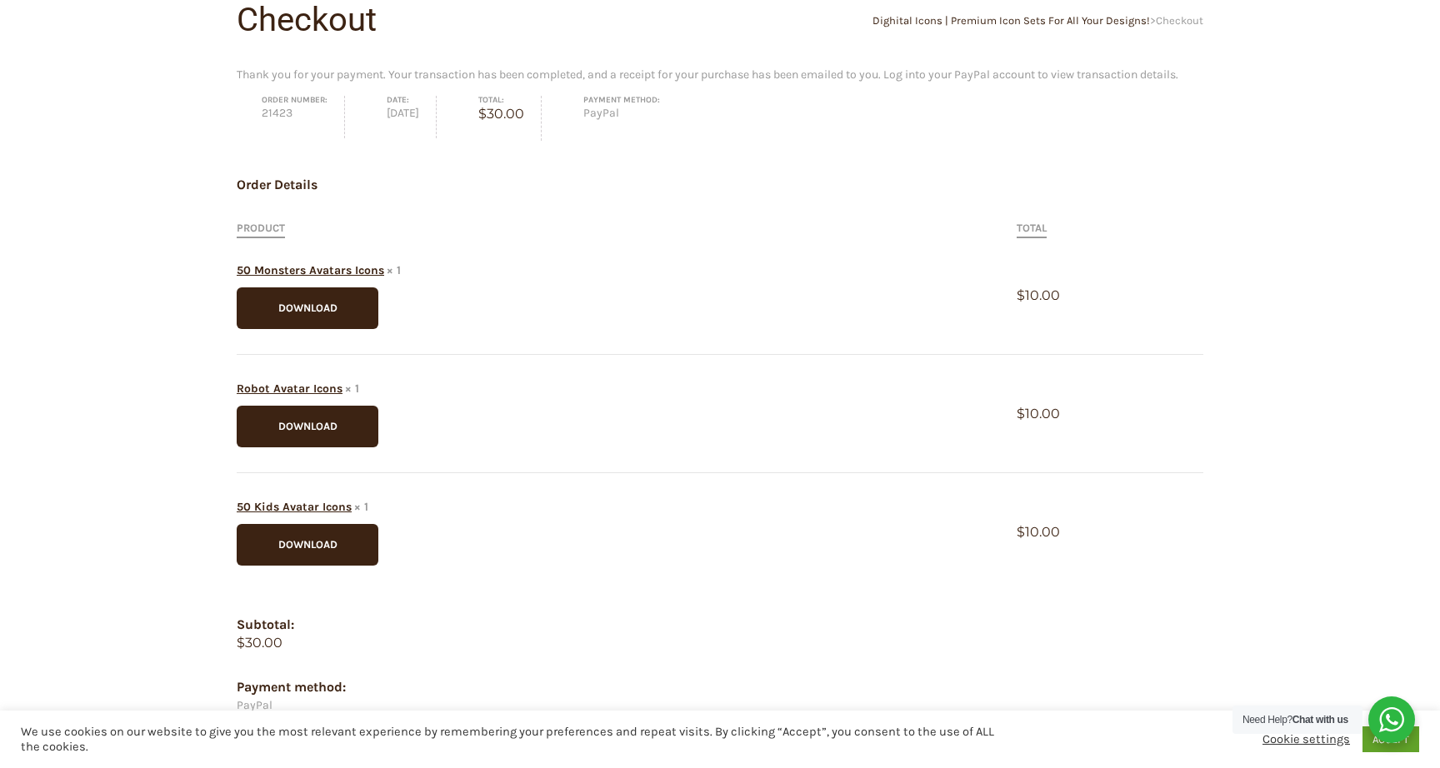
scroll to position [167, 0]
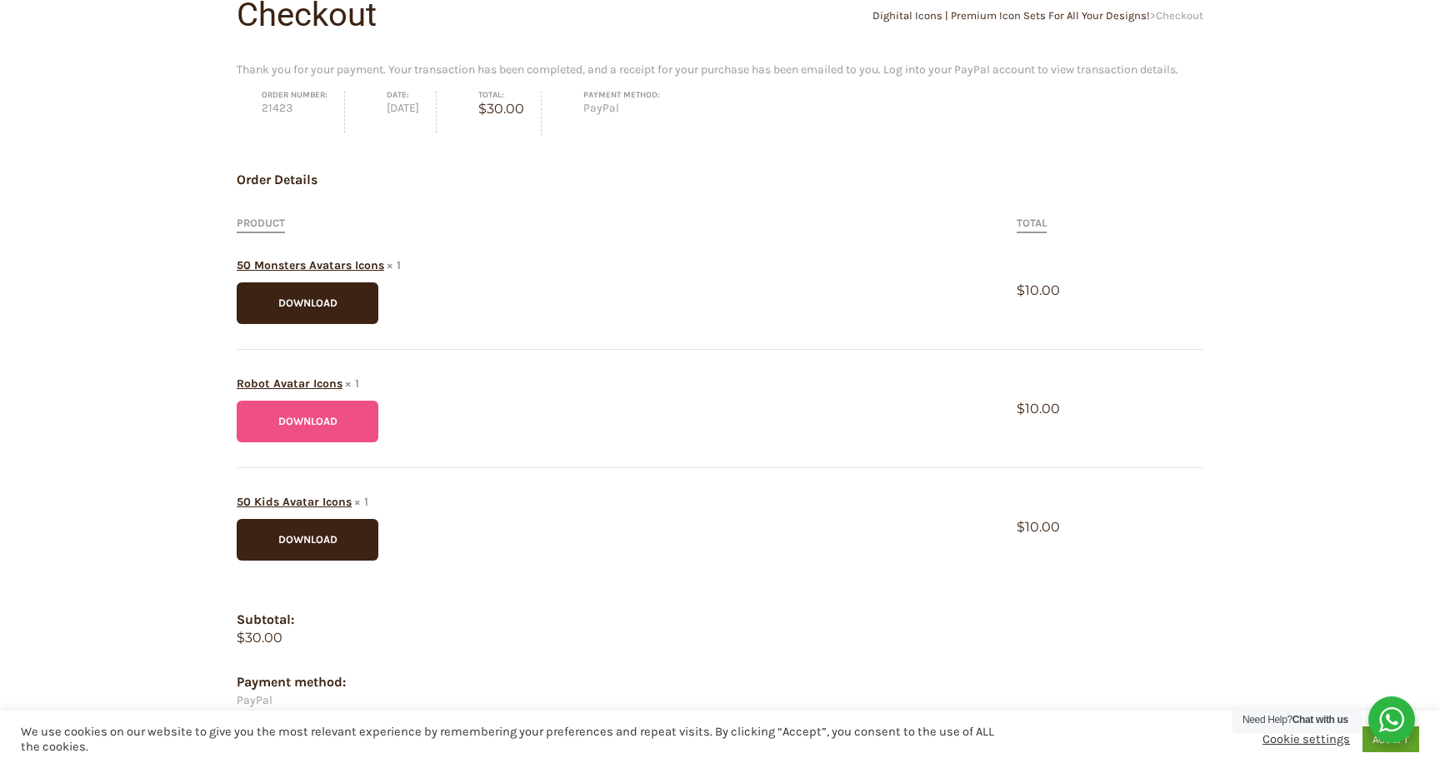
click at [347, 421] on link "Download" at bounding box center [308, 422] width 142 height 42
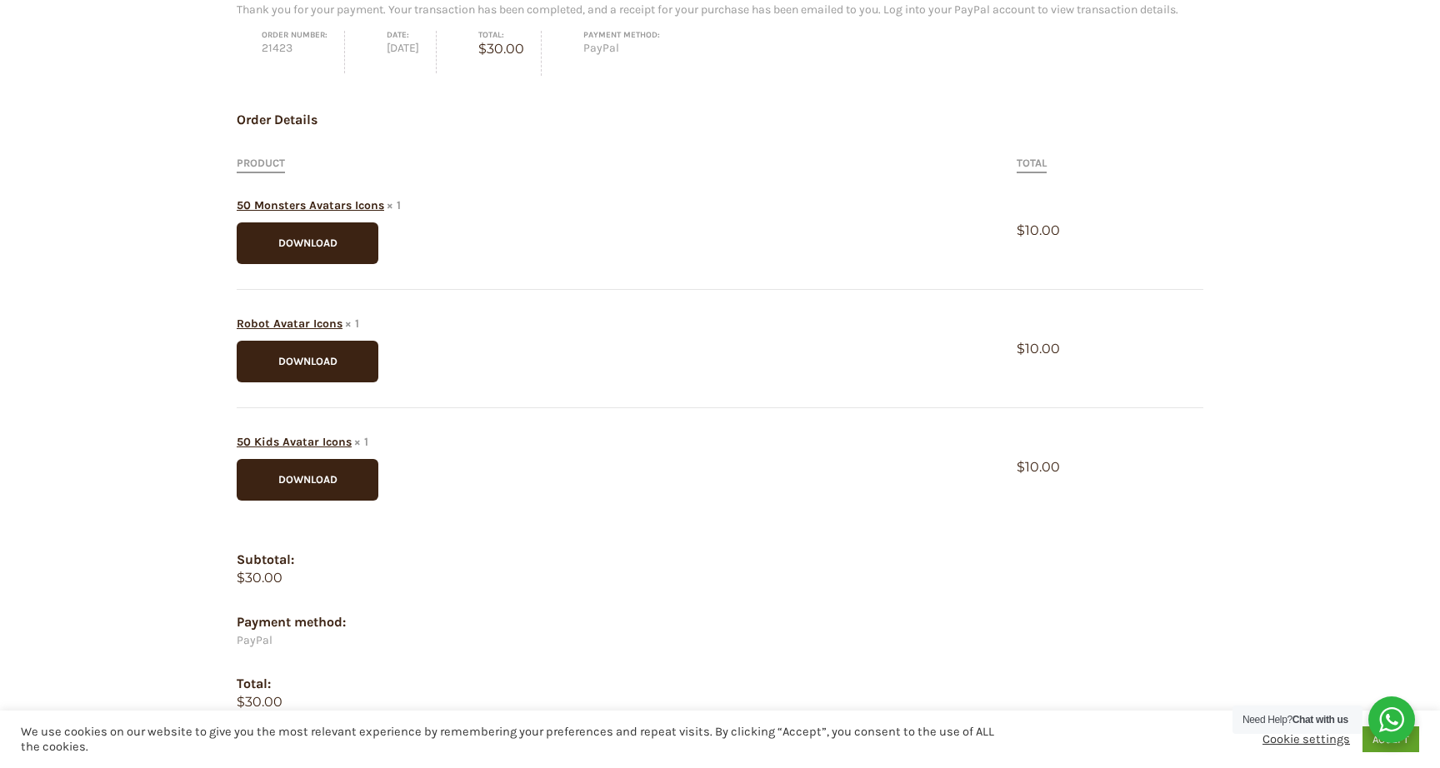
scroll to position [236, 0]
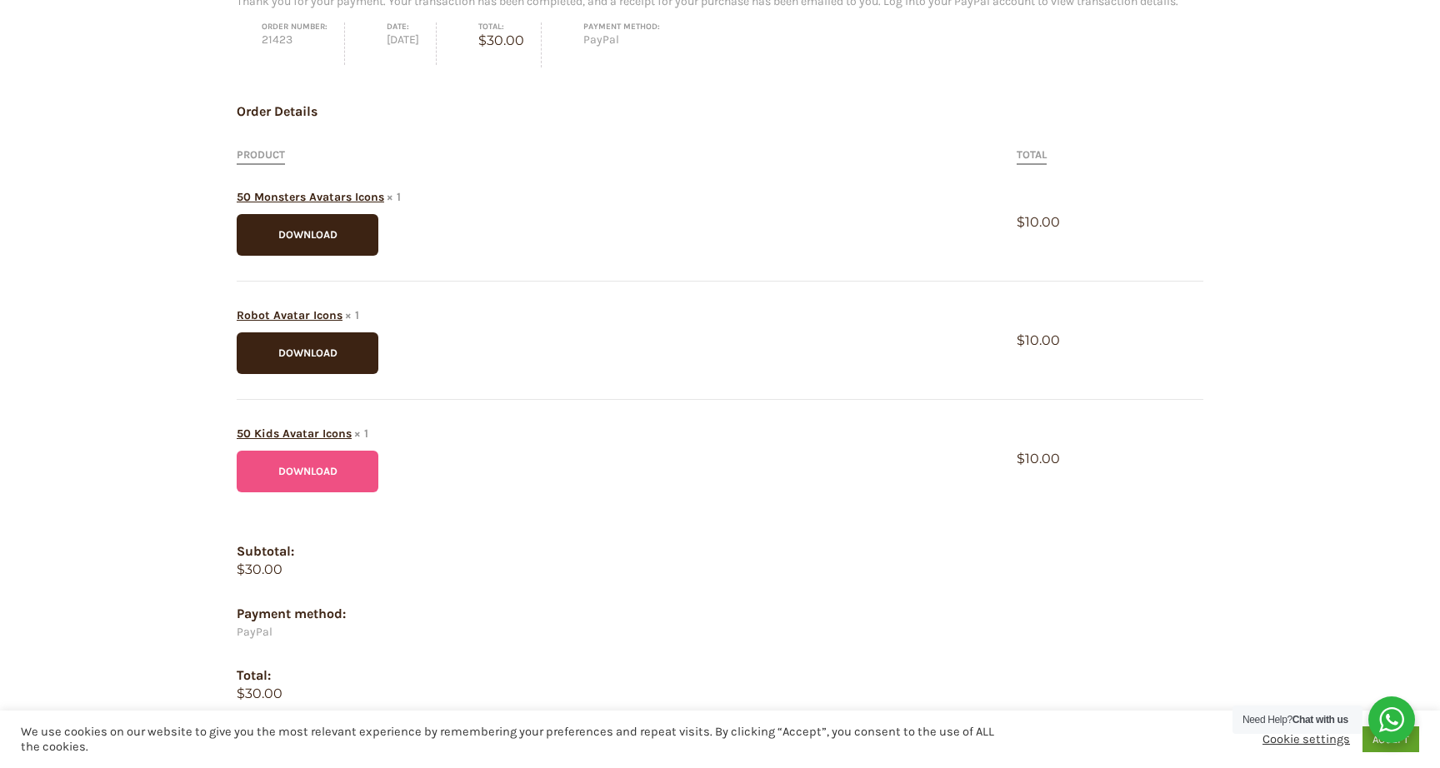
click at [355, 472] on link "Download" at bounding box center [308, 472] width 142 height 42
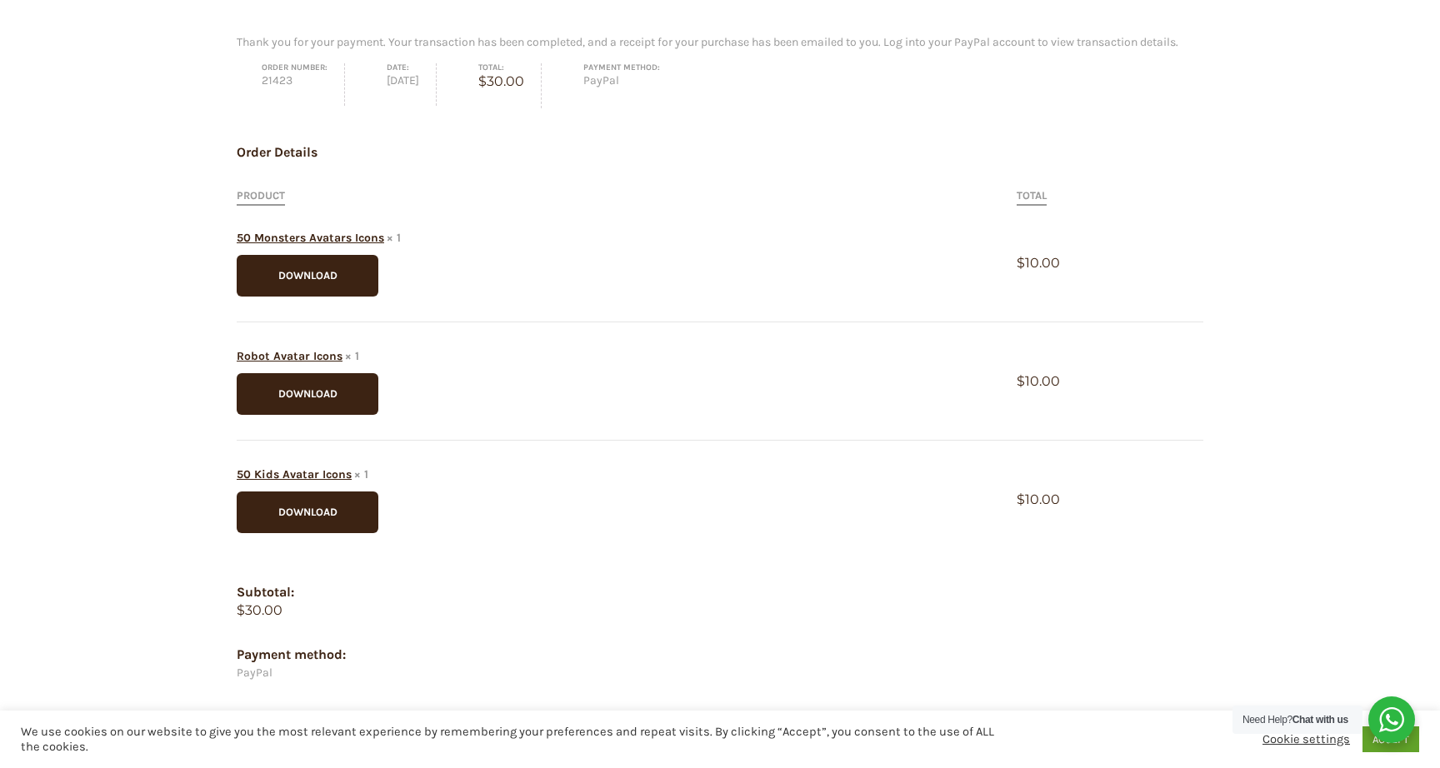
scroll to position [78, 0]
